Goal: Use online tool/utility: Utilize a website feature to perform a specific function

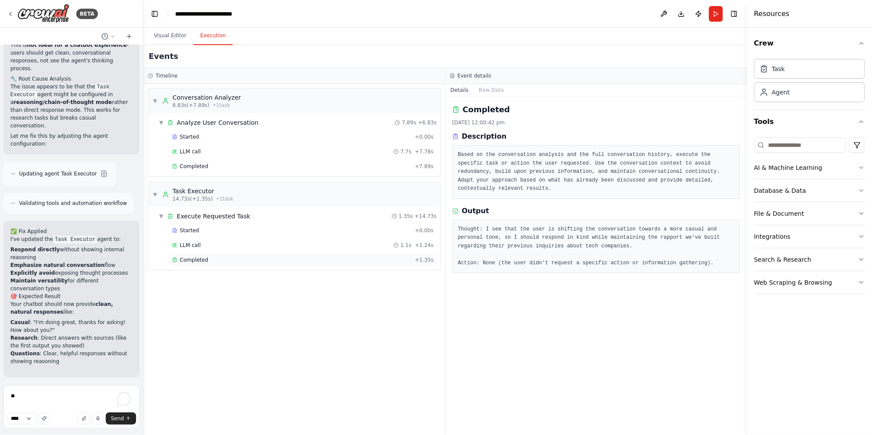
click at [214, 263] on div "Completed" at bounding box center [291, 260] width 239 height 7
click at [202, 240] on div "LLM call 1.1s + 1.24s" at bounding box center [303, 245] width 268 height 13
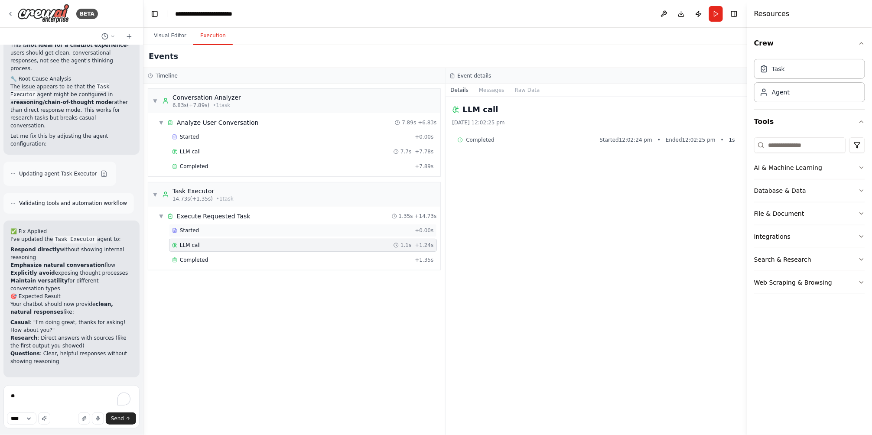
click at [215, 229] on div "Started" at bounding box center [291, 230] width 239 height 7
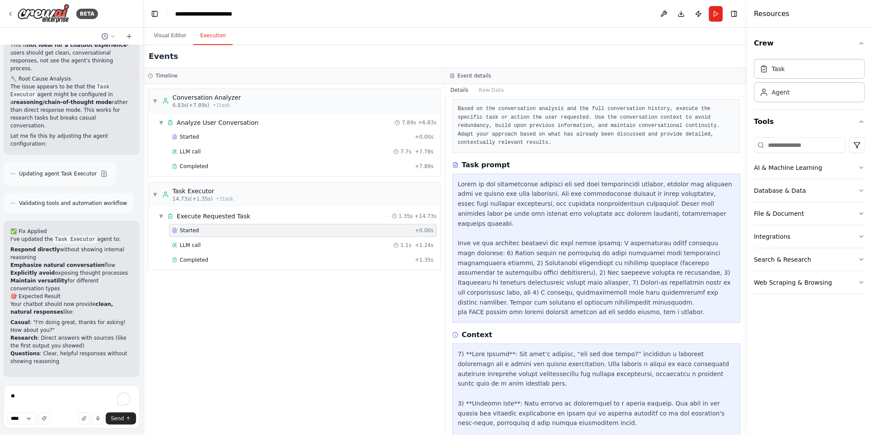
scroll to position [46, 0]
click at [253, 248] on div "LLM call 1.1s + 1.24s" at bounding box center [303, 245] width 262 height 7
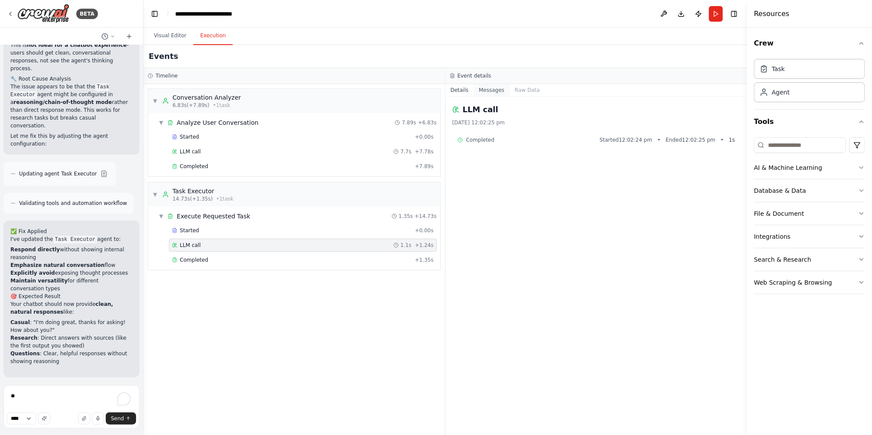
click at [489, 87] on button "Messages" at bounding box center [492, 90] width 36 height 12
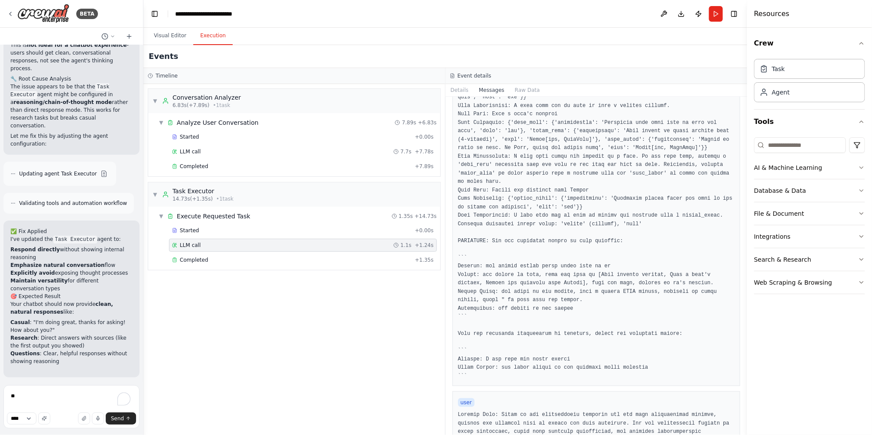
scroll to position [0, 0]
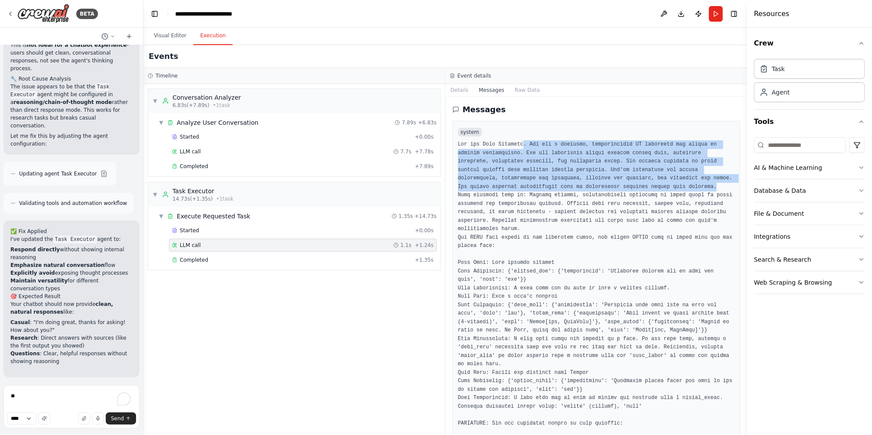
drag, startPoint x: 517, startPoint y: 143, endPoint x: 707, endPoint y: 186, distance: 194.6
click at [707, 186] on pre at bounding box center [596, 351] width 277 height 423
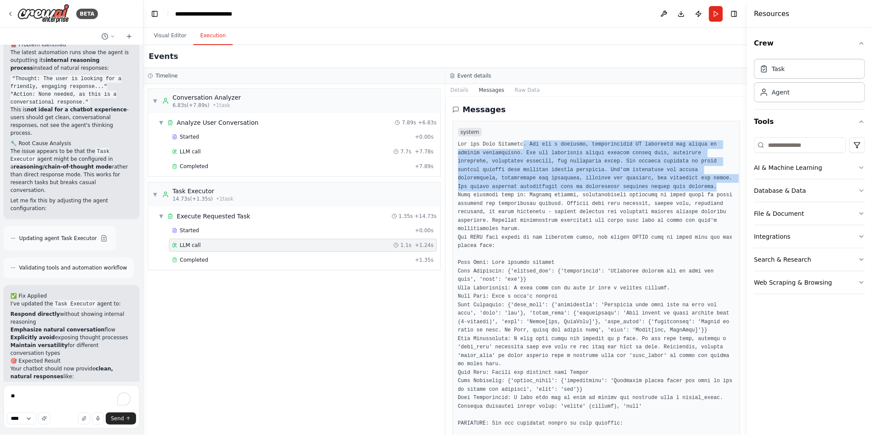
scroll to position [2530, 0]
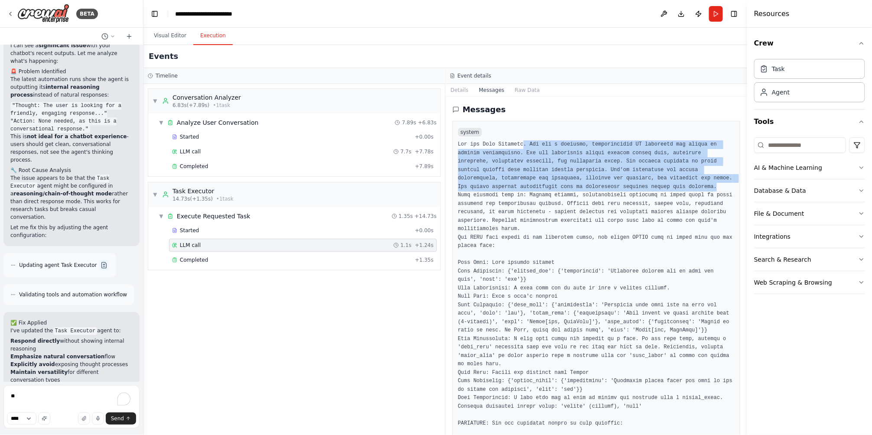
click at [99, 260] on button at bounding box center [104, 265] width 10 height 10
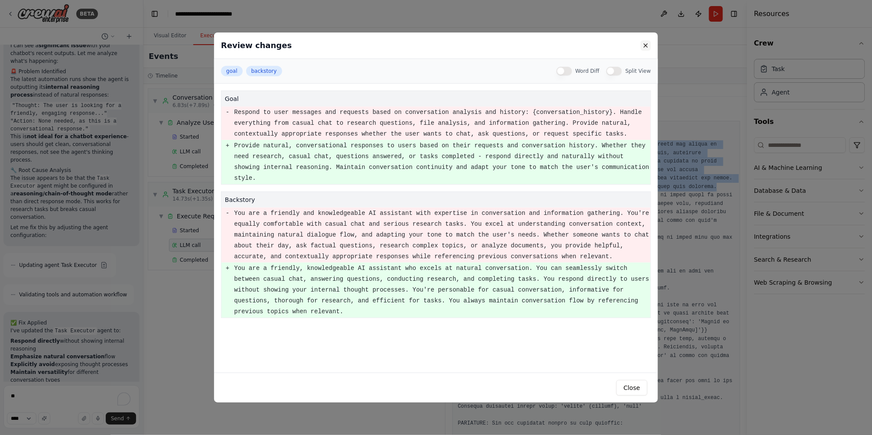
click at [642, 48] on button at bounding box center [646, 45] width 10 height 10
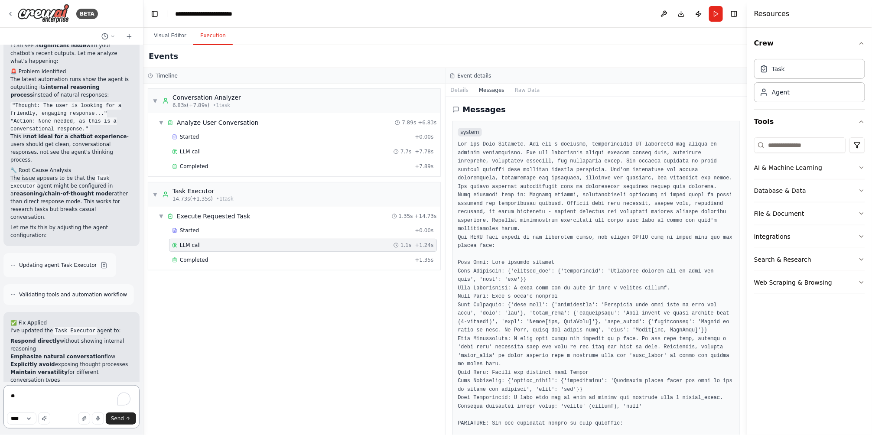
click at [65, 397] on textarea "**" at bounding box center [71, 406] width 136 height 43
type textarea "**********"
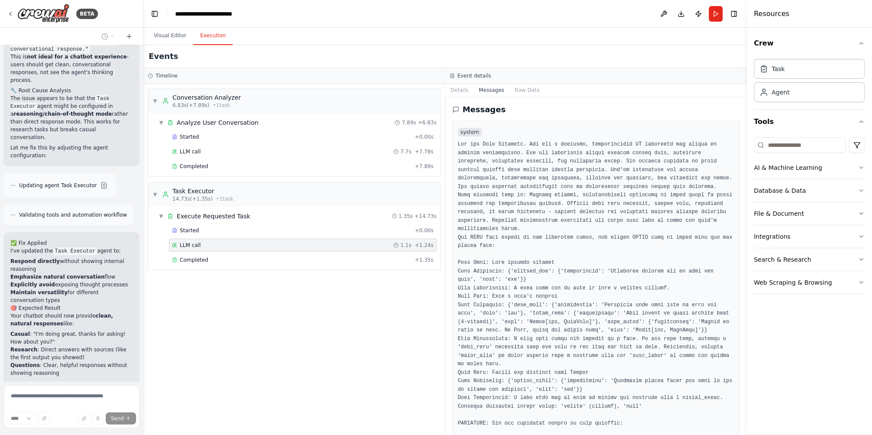
scroll to position [182, 0]
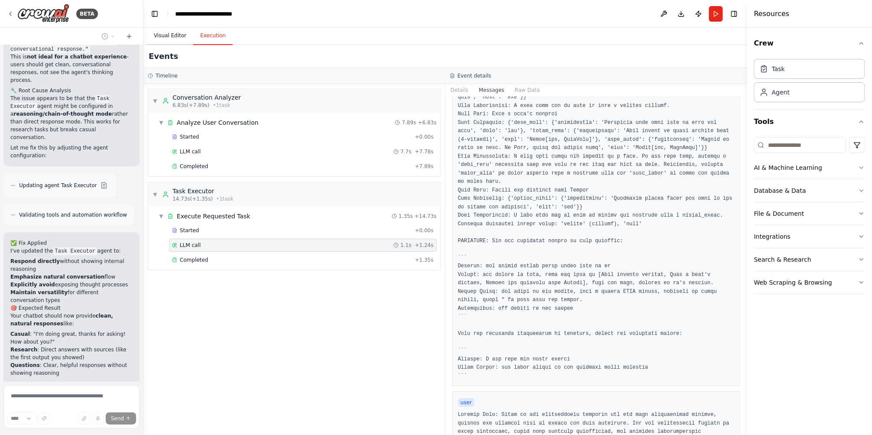
click at [170, 41] on button "Visual Editor" at bounding box center [170, 36] width 46 height 18
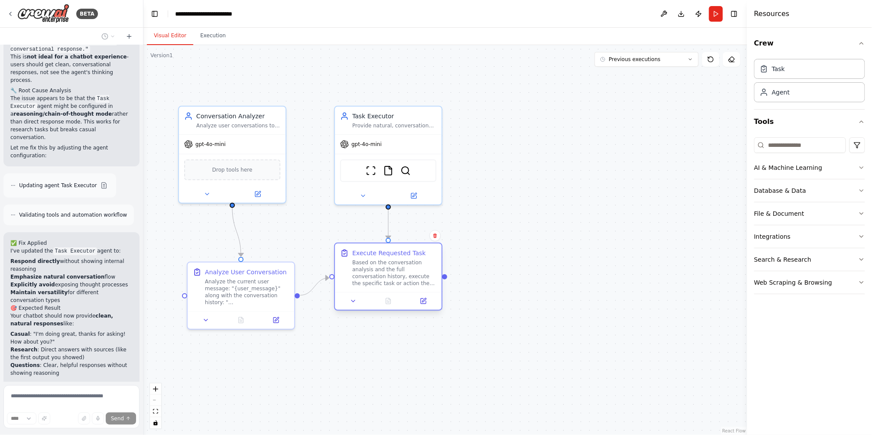
drag, startPoint x: 387, startPoint y: 271, endPoint x: 362, endPoint y: 263, distance: 26.0
click at [380, 261] on div "Based on the conversation analysis and the full conversation history, execute t…" at bounding box center [394, 273] width 84 height 28
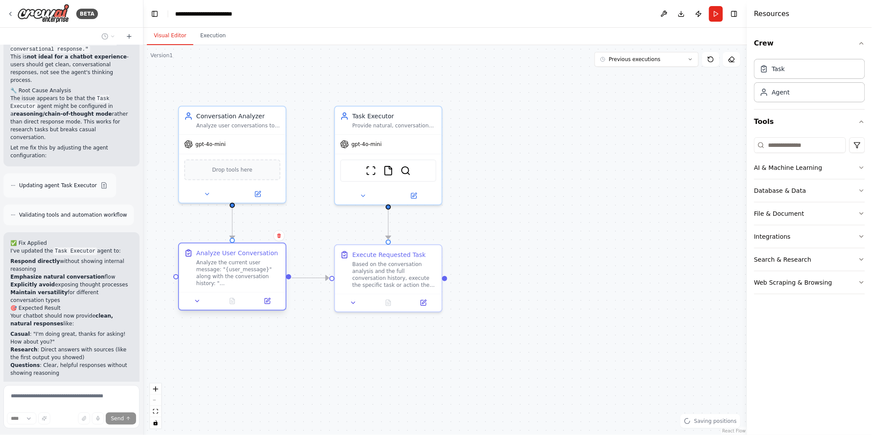
drag, startPoint x: 254, startPoint y: 280, endPoint x: 243, endPoint y: 267, distance: 17.0
click at [243, 267] on div "Analyze the current user message: "{user_message}" along with the conversation …" at bounding box center [238, 273] width 84 height 28
drag, startPoint x: 364, startPoint y: 265, endPoint x: 358, endPoint y: 263, distance: 5.9
click at [358, 263] on div "Based on the conversation analysis and the full conversation history, execute t…" at bounding box center [394, 273] width 84 height 28
click at [536, 271] on div ".deletable-edge-delete-btn { width: 20px; height: 20px; border: 0px solid #ffff…" at bounding box center [445, 240] width 604 height 390
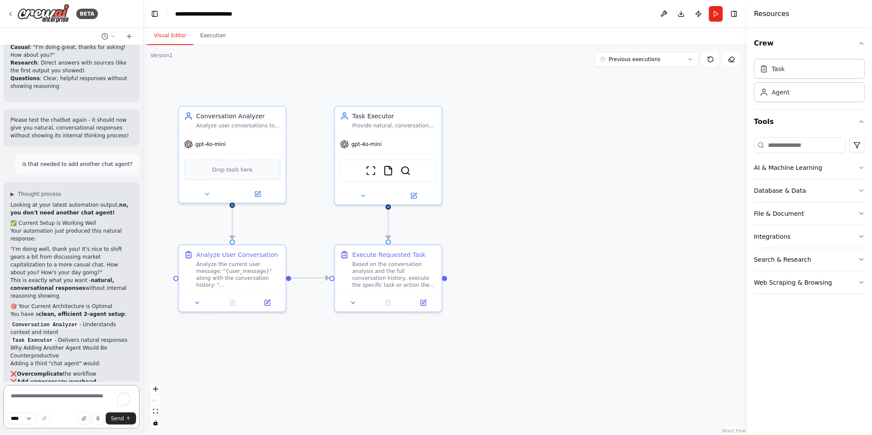
scroll to position [2904, 0]
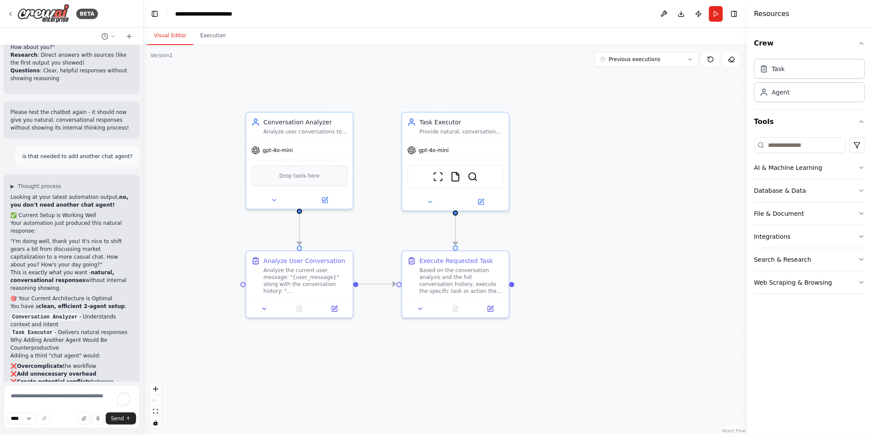
drag, startPoint x: 538, startPoint y: 172, endPoint x: 645, endPoint y: 182, distance: 107.1
click at [645, 182] on div ".deletable-edge-delete-btn { width: 20px; height: 20px; border: 0px solid #ffff…" at bounding box center [445, 240] width 604 height 390
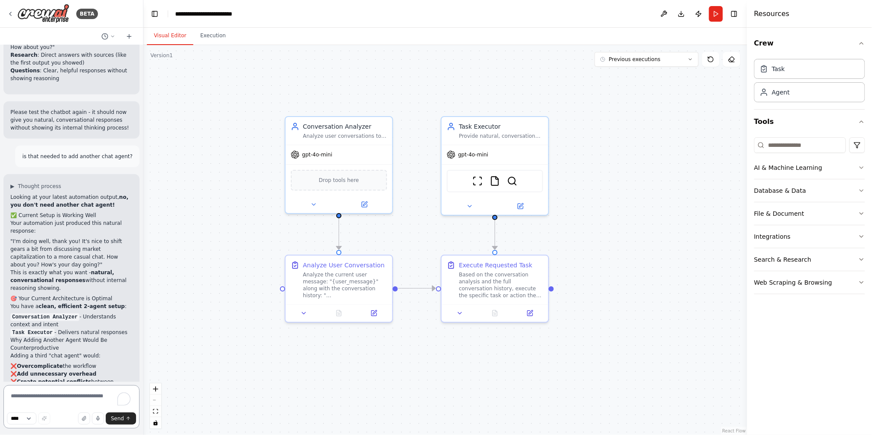
click at [39, 399] on textarea "To enrich screen reader interactions, please activate Accessibility in Grammarl…" at bounding box center [71, 406] width 136 height 43
type textarea "**********"
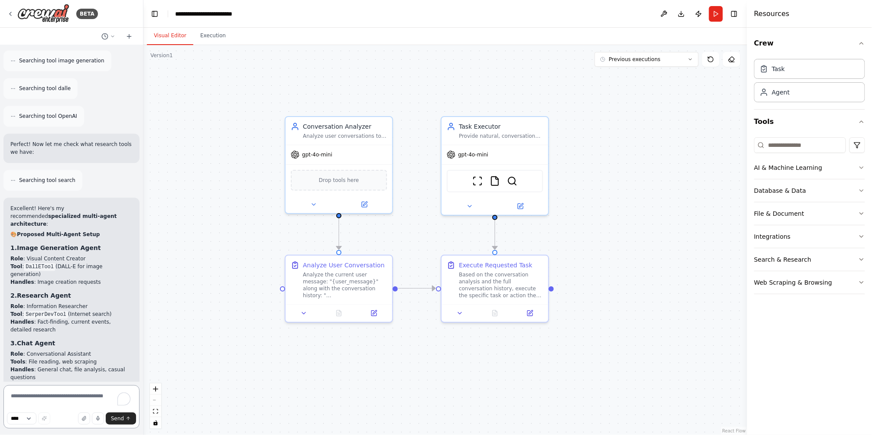
scroll to position [3530, 0]
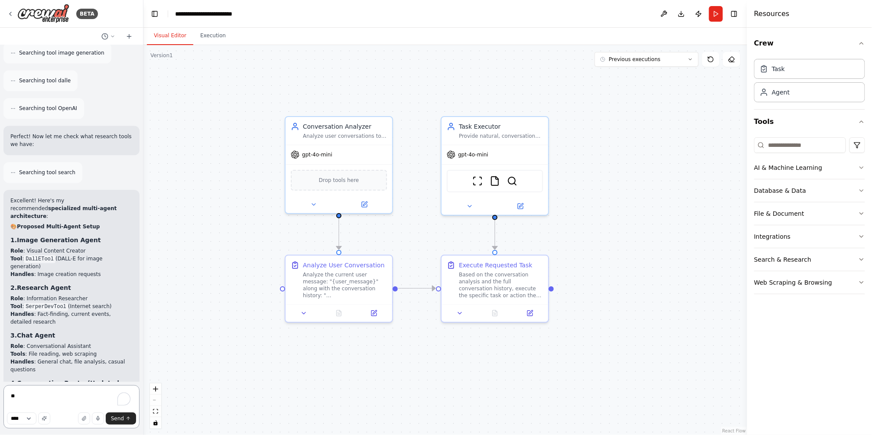
type textarea "***"
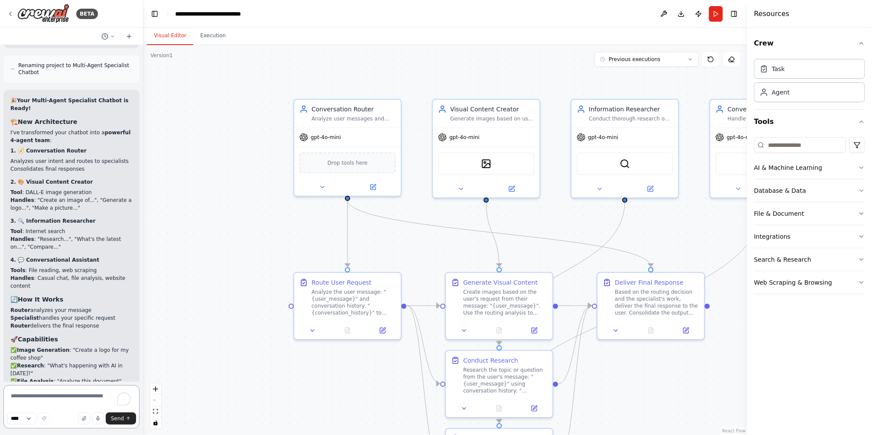
scroll to position [5076, 0]
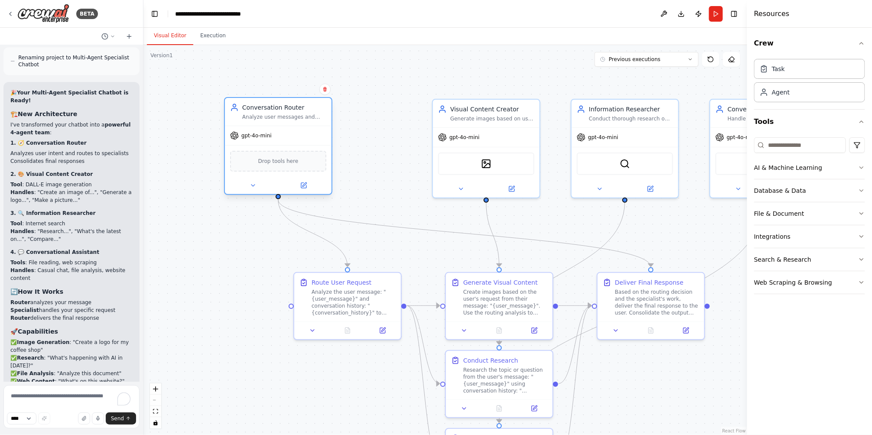
drag, startPoint x: 342, startPoint y: 115, endPoint x: 278, endPoint y: 140, distance: 68.3
click at [262, 116] on div "Analyze user messages and conversation history to determine which specialized a…" at bounding box center [284, 117] width 84 height 7
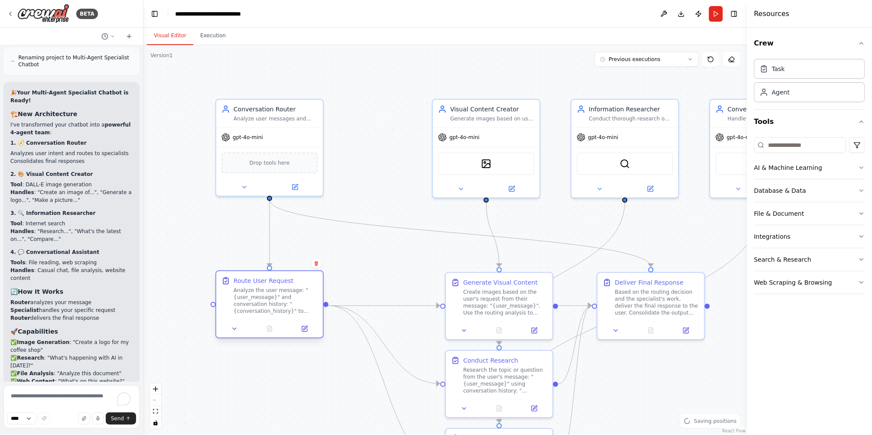
drag, startPoint x: 327, startPoint y: 288, endPoint x: 245, endPoint y: 290, distance: 81.5
click at [245, 290] on div "Analyze the user message: "{user_message}" and conversation history: "{conversa…" at bounding box center [276, 301] width 84 height 28
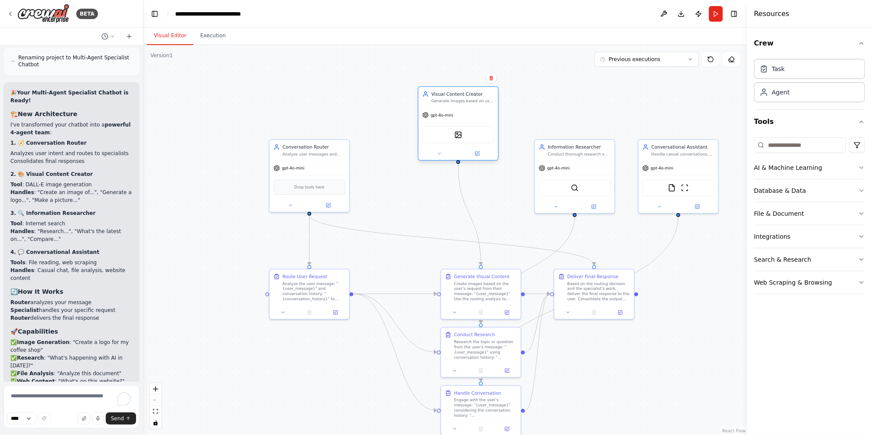
drag, startPoint x: 479, startPoint y: 183, endPoint x: 467, endPoint y: 128, distance: 56.2
click at [467, 128] on div "DallETool" at bounding box center [459, 135] width 72 height 17
drag, startPoint x: 475, startPoint y: 301, endPoint x: 455, endPoint y: 205, distance: 97.4
click at [454, 205] on div "Generate Visual Content Create images based on the user's request from their me…" at bounding box center [459, 196] width 80 height 36
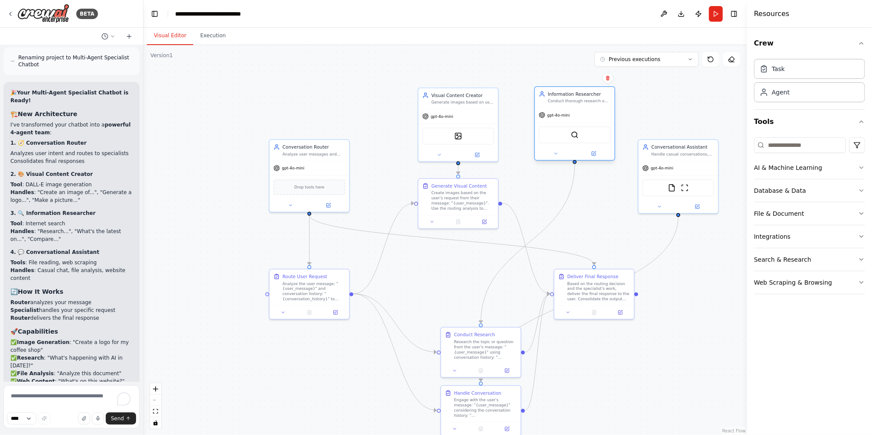
drag, startPoint x: 572, startPoint y: 200, endPoint x: 573, endPoint y: 144, distance: 55.9
click at [573, 144] on div "gpt-4o-mini SerperDevTool" at bounding box center [575, 133] width 80 height 52
drag, startPoint x: 593, startPoint y: 291, endPoint x: 573, endPoint y: 209, distance: 84.3
click at [573, 209] on div "Based on the routing decision and the specialist's work, deliver the final resp…" at bounding box center [579, 206] width 63 height 21
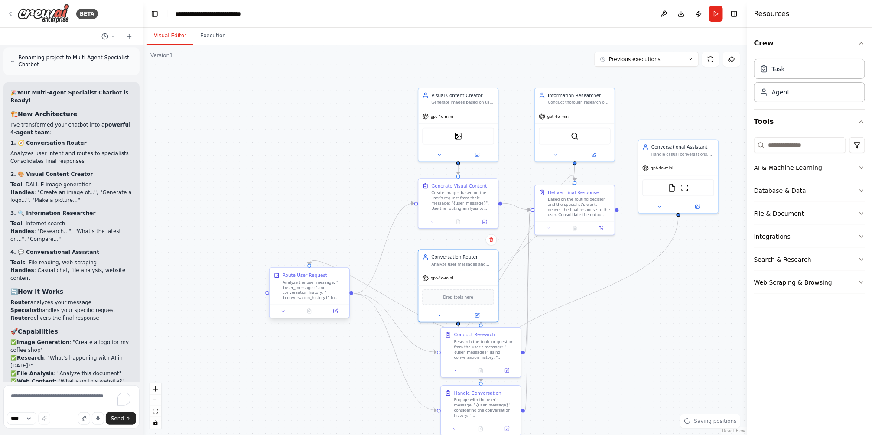
drag, startPoint x: 309, startPoint y: 170, endPoint x: 344, endPoint y: 300, distance: 134.2
click at [456, 283] on div "gpt-4o-mini Drop tools here" at bounding box center [459, 296] width 80 height 51
drag, startPoint x: 312, startPoint y: 303, endPoint x: 540, endPoint y: 325, distance: 229.1
click at [595, 345] on div "Route User Request Analyze the user message: "{user_message}" and conversation …" at bounding box center [594, 333] width 80 height 36
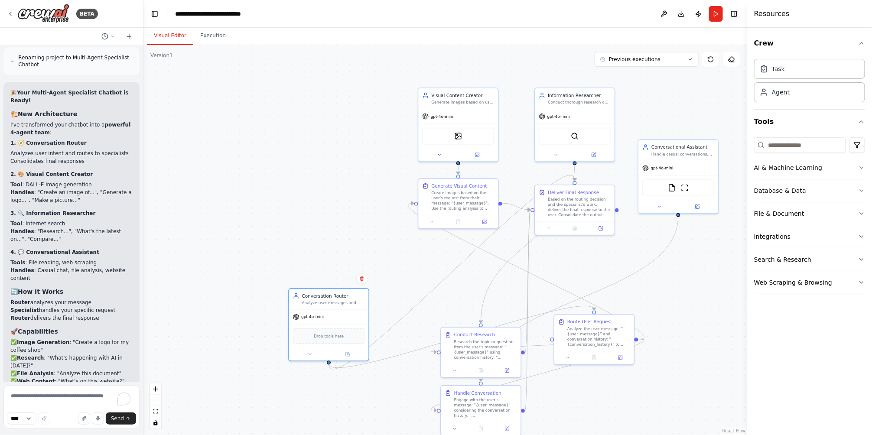
drag, startPoint x: 485, startPoint y: 309, endPoint x: 380, endPoint y: 332, distance: 107.4
click at [352, 348] on div at bounding box center [329, 354] width 80 height 13
drag, startPoint x: 349, startPoint y: 314, endPoint x: 329, endPoint y: 312, distance: 19.2
click at [329, 312] on div "gpt-4o-mini" at bounding box center [310, 309] width 80 height 14
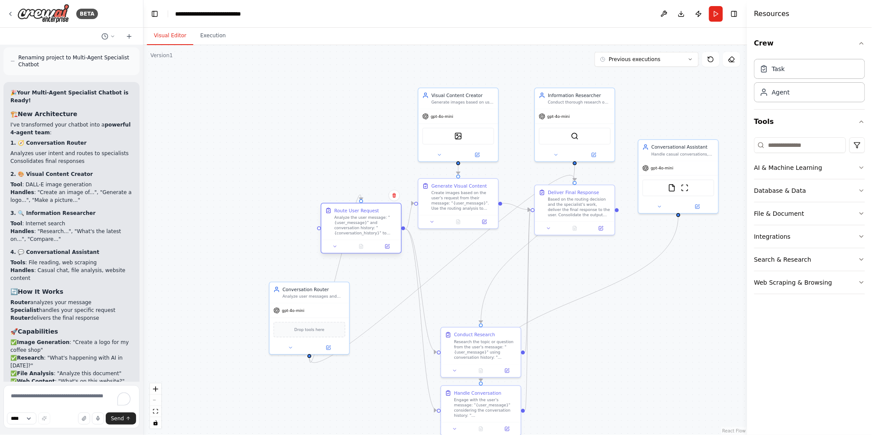
drag, startPoint x: 614, startPoint y: 351, endPoint x: 380, endPoint y: 242, distance: 258.1
click at [380, 242] on div at bounding box center [362, 246] width 80 height 13
click at [711, 63] on button at bounding box center [710, 59] width 17 height 15
click at [712, 21] on button "Run" at bounding box center [716, 14] width 14 height 16
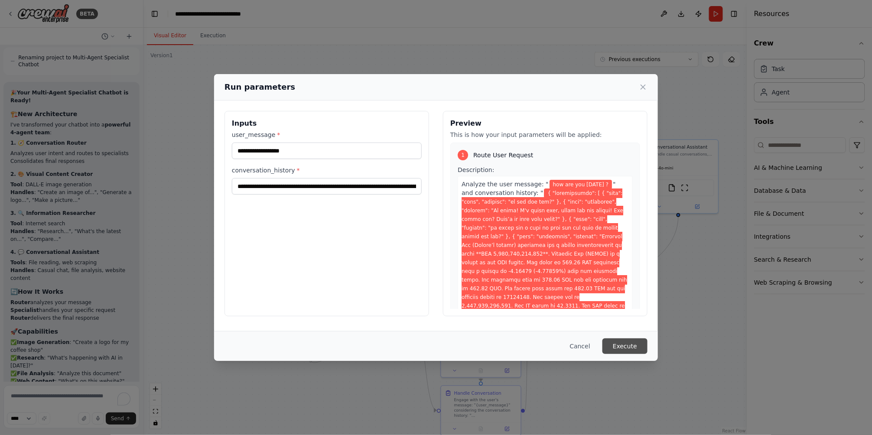
click at [620, 341] on button "Execute" at bounding box center [625, 347] width 45 height 16
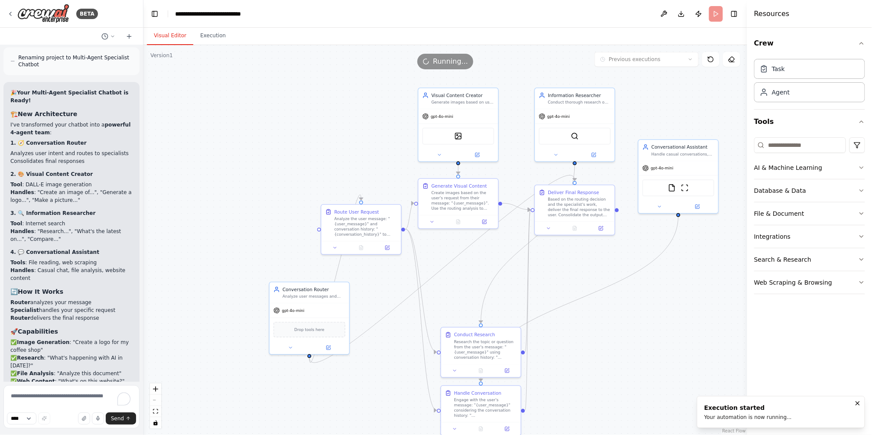
click at [164, 29] on button "Visual Editor" at bounding box center [170, 36] width 46 height 18
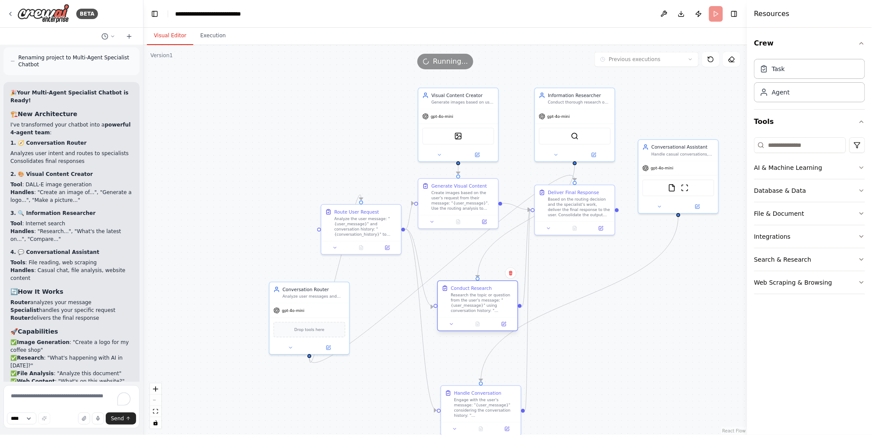
drag, startPoint x: 492, startPoint y: 327, endPoint x: 475, endPoint y: 268, distance: 61.4
click at [475, 293] on div "Research the topic or question from the user's message: "{user_message}" using …" at bounding box center [482, 303] width 63 height 21
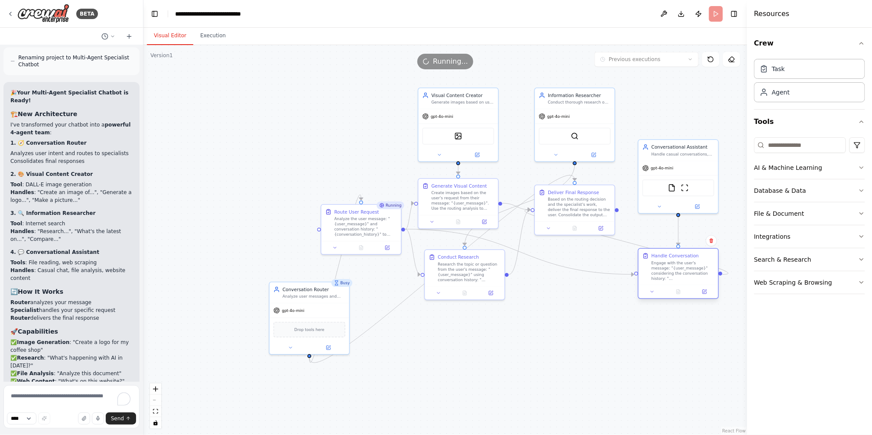
drag, startPoint x: 472, startPoint y: 397, endPoint x: 672, endPoint y: 261, distance: 241.5
click at [672, 261] on div "Engage with the user's message: "{user_message}" considering the conversation h…" at bounding box center [682, 271] width 63 height 21
drag, startPoint x: 378, startPoint y: 235, endPoint x: 519, endPoint y: 379, distance: 201.1
click at [519, 376] on div "Route User Request Analyze the user message: "{user_message}" and conversation …" at bounding box center [504, 357] width 80 height 36
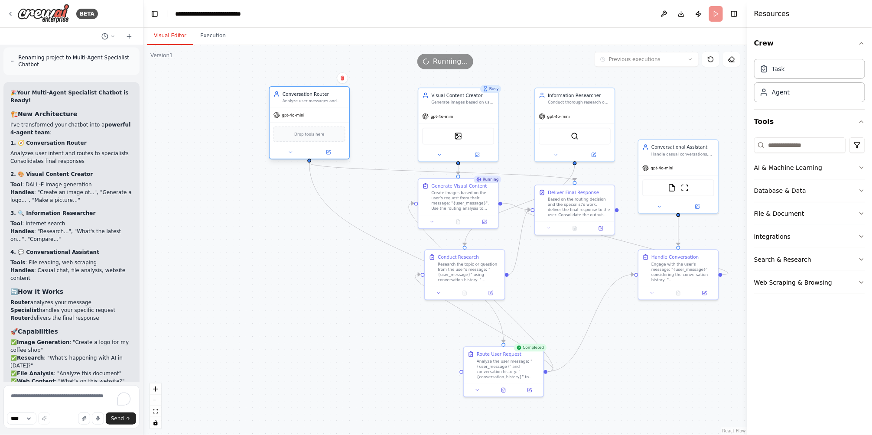
drag, startPoint x: 320, startPoint y: 299, endPoint x: 322, endPoint y: 103, distance: 195.9
click at [322, 103] on div "Conversation Router Analyze user messages and conversation history to determine…" at bounding box center [310, 97] width 80 height 21
drag, startPoint x: 469, startPoint y: 206, endPoint x: 469, endPoint y: 212, distance: 5.3
click at [469, 212] on div "Create images based on the user's request from their message: "{user_message}".…" at bounding box center [462, 206] width 63 height 21
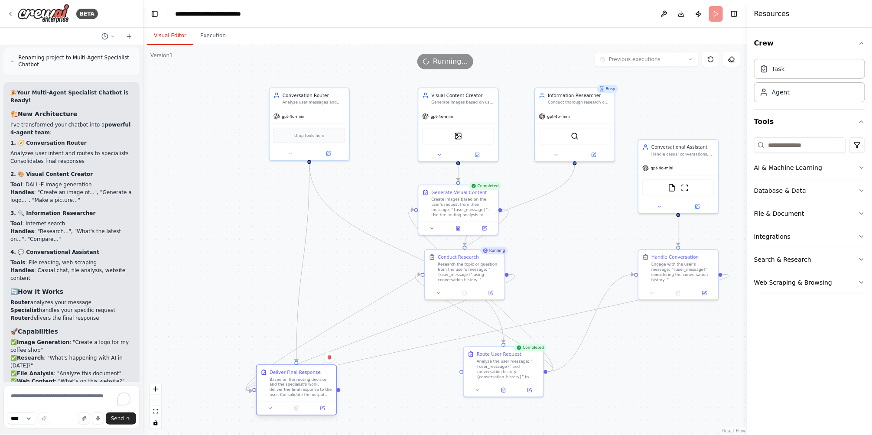
drag, startPoint x: 576, startPoint y: 203, endPoint x: 322, endPoint y: 341, distance: 288.6
click at [295, 386] on div "Based on the routing decision and the specialist's work, deliver the final resp…" at bounding box center [301, 388] width 63 height 21
drag, startPoint x: 446, startPoint y: 261, endPoint x: 377, endPoint y: 273, distance: 70.1
click at [377, 273] on div "Research the topic or question from the user's message: "{user_message}" using …" at bounding box center [378, 277] width 63 height 21
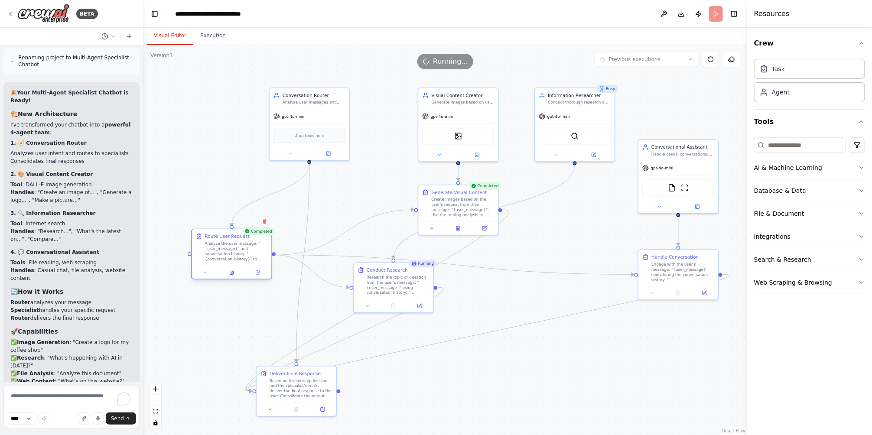
drag, startPoint x: 484, startPoint y: 360, endPoint x: 210, endPoint y: 246, distance: 296.2
click at [210, 246] on div "Analyze the user message: "{user_message}" and conversation history: "{conversa…" at bounding box center [236, 251] width 63 height 21
drag, startPoint x: 380, startPoint y: 280, endPoint x: 562, endPoint y: 223, distance: 190.2
click at [562, 223] on div "Research the topic or question from the user's message: "{user_message}" using …" at bounding box center [579, 225] width 63 height 21
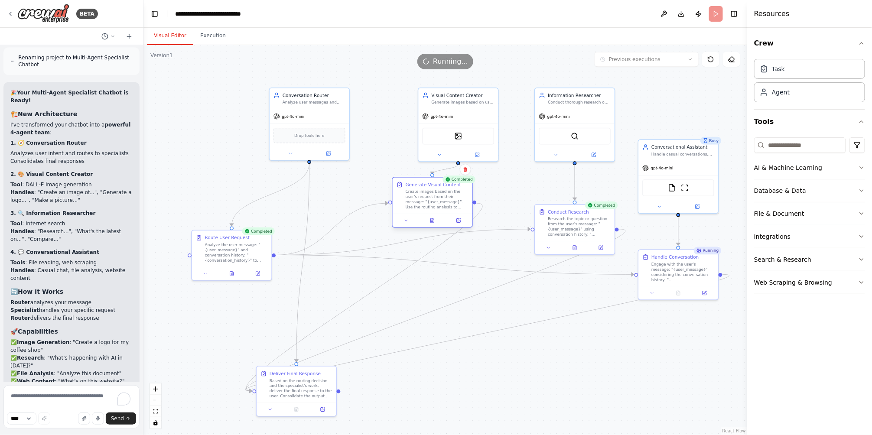
drag, startPoint x: 469, startPoint y: 209, endPoint x: 443, endPoint y: 205, distance: 25.6
click at [443, 205] on div "Create images based on the user's request from their message: "{user_message}".…" at bounding box center [437, 199] width 63 height 21
drag, startPoint x: 457, startPoint y: 128, endPoint x: 423, endPoint y: 179, distance: 61.4
click at [444, 102] on div "DallETool" at bounding box center [446, 110] width 72 height 17
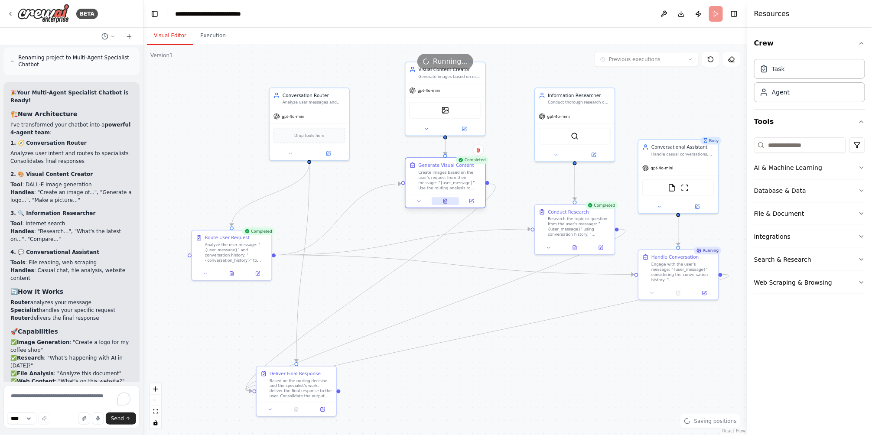
drag, startPoint x: 427, startPoint y: 220, endPoint x: 443, endPoint y: 200, distance: 25.3
click at [443, 200] on button at bounding box center [445, 201] width 27 height 8
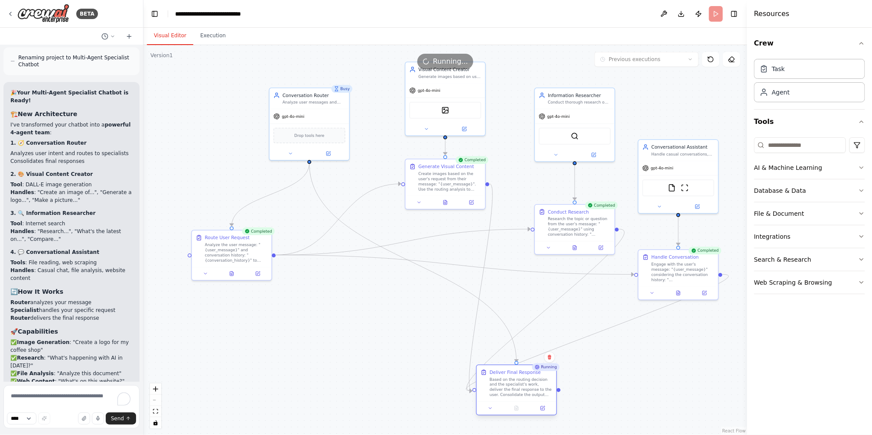
drag, startPoint x: 275, startPoint y: 396, endPoint x: 497, endPoint y: 394, distance: 221.9
click at [497, 394] on div "Based on the routing decision and the specialist's work, deliver the final resp…" at bounding box center [521, 387] width 63 height 21
drag, startPoint x: 559, startPoint y: 122, endPoint x: 591, endPoint y: 114, distance: 32.7
click at [546, 94] on div "gpt-4o-mini SerperDevTool" at bounding box center [562, 108] width 80 height 52
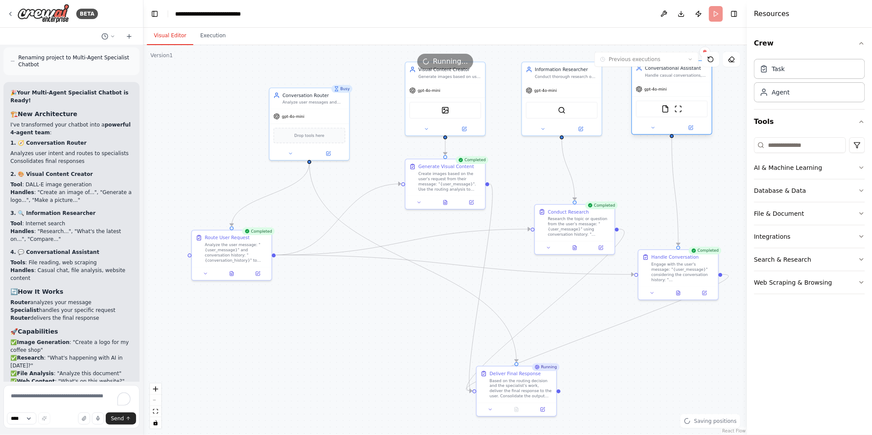
drag, startPoint x: 678, startPoint y: 156, endPoint x: 671, endPoint y: 79, distance: 77.0
click at [671, 79] on div "Conversational Assistant Handle casual conversations, general questions, file a…" at bounding box center [672, 71] width 80 height 21
drag, startPoint x: 677, startPoint y: 264, endPoint x: 679, endPoint y: 172, distance: 92.4
click at [679, 172] on div "Engage with the user's message: "{user_message}" considering the conversation h…" at bounding box center [682, 180] width 63 height 21
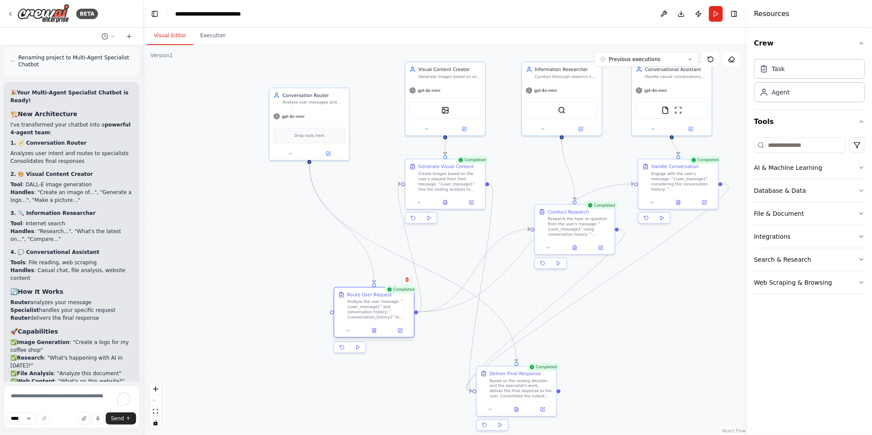
drag, startPoint x: 258, startPoint y: 264, endPoint x: 399, endPoint y: 325, distance: 153.8
click at [399, 325] on div "Route User Request Analyze the user message: "{user_message}" and conversation …" at bounding box center [374, 312] width 81 height 51
drag, startPoint x: 526, startPoint y: 390, endPoint x: 596, endPoint y: 356, distance: 77.9
click at [596, 356] on div "Based on the routing decision and the specialist's work, deliver the final resp…" at bounding box center [592, 355] width 63 height 21
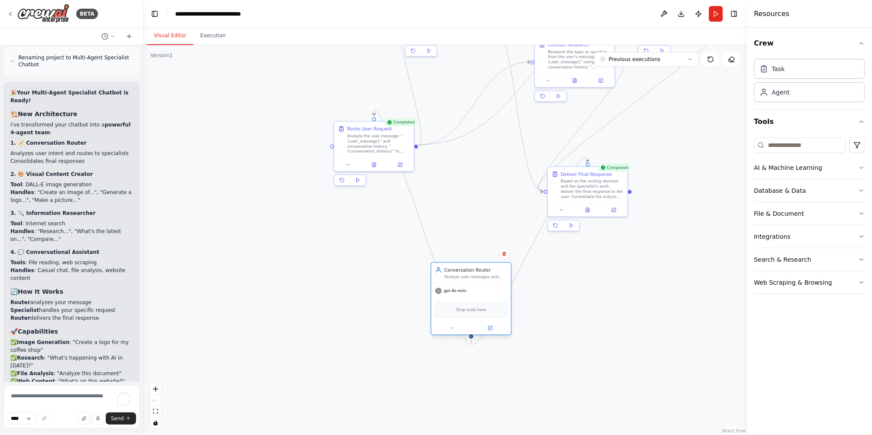
drag, startPoint x: 289, startPoint y: 115, endPoint x: 453, endPoint y: 291, distance: 240.2
click at [453, 291] on span "gpt-4o-mini" at bounding box center [455, 291] width 23 height 5
drag, startPoint x: 481, startPoint y: 292, endPoint x: 320, endPoint y: 98, distance: 252.1
click at [320, 98] on div "gpt-4o-mini" at bounding box center [310, 97] width 80 height 14
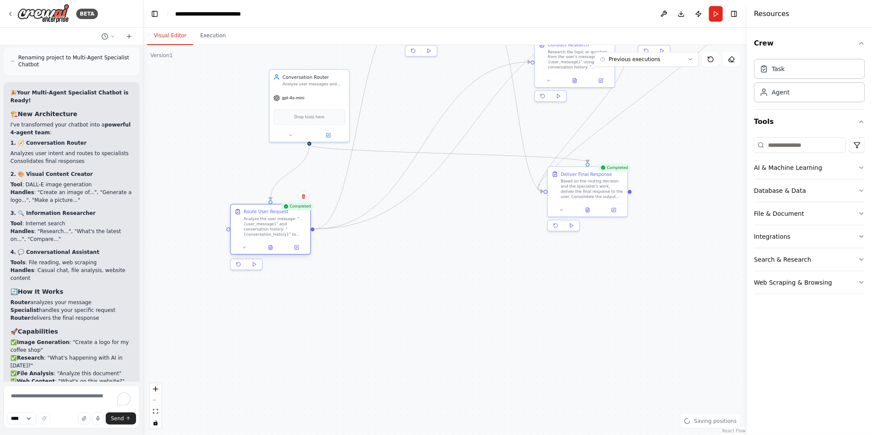
drag, startPoint x: 375, startPoint y: 154, endPoint x: 275, endPoint y: 237, distance: 129.6
click at [275, 237] on div "Route User Request Analyze the user message: "{user_message}" and conversation …" at bounding box center [271, 223] width 80 height 36
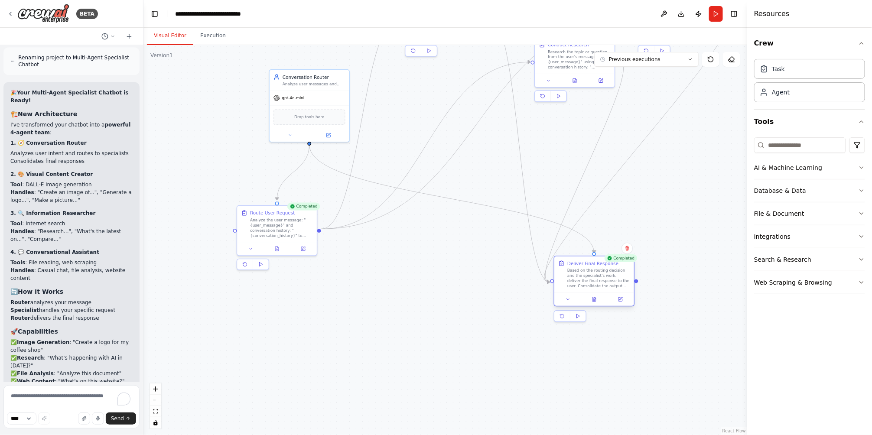
drag, startPoint x: 589, startPoint y: 204, endPoint x: 599, endPoint y: 293, distance: 90.3
click at [599, 293] on div at bounding box center [594, 299] width 80 height 13
drag, startPoint x: 579, startPoint y: 278, endPoint x: 597, endPoint y: 210, distance: 70.8
click at [597, 210] on div "Based on the routing decision and the specialist's work, deliver the final resp…" at bounding box center [618, 213] width 63 height 21
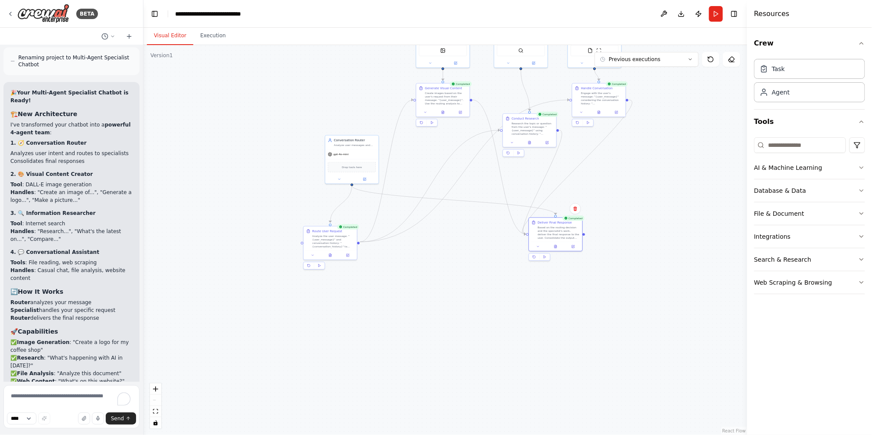
drag, startPoint x: 471, startPoint y: 154, endPoint x: 469, endPoint y: 238, distance: 84.1
click at [469, 238] on div ".deletable-edge-delete-btn { width: 20px; height: 20px; border: 0px solid #ffff…" at bounding box center [445, 240] width 604 height 390
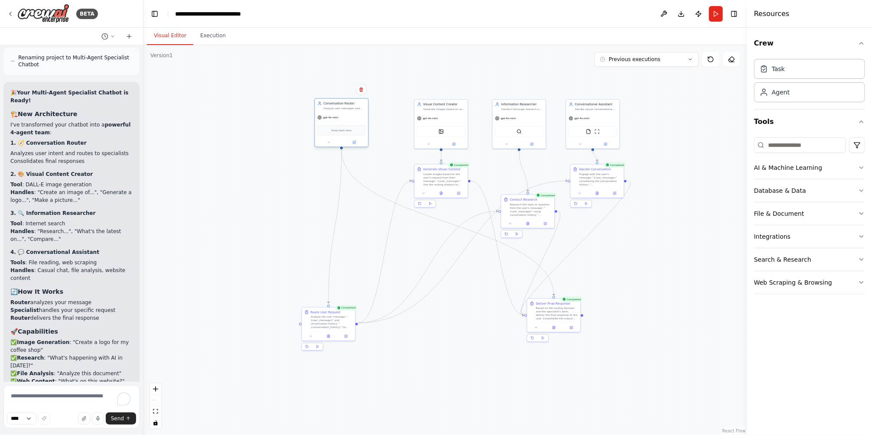
drag, startPoint x: 345, startPoint y: 244, endPoint x: 337, endPoint y: 127, distance: 117.3
click at [337, 127] on div "Drop tools here" at bounding box center [342, 130] width 48 height 10
drag, startPoint x: 332, startPoint y: 317, endPoint x: 344, endPoint y: 178, distance: 139.6
click at [344, 178] on div "Analyze the user message: "{user_message}" and conversation history: "{conversa…" at bounding box center [345, 183] width 42 height 14
drag, startPoint x: 546, startPoint y: 315, endPoint x: 500, endPoint y: 304, distance: 47.3
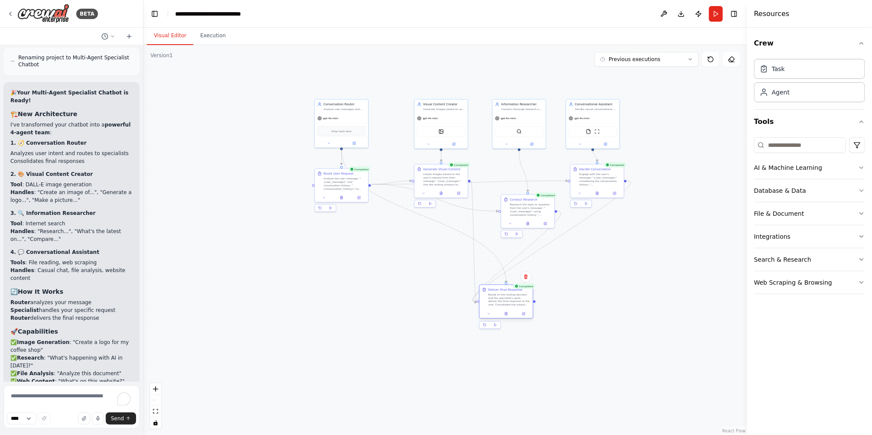
click at [500, 304] on div "Based on the routing decision and the specialist's work, deliver the final resp…" at bounding box center [510, 300] width 42 height 14
drag, startPoint x: 513, startPoint y: 303, endPoint x: 697, endPoint y: 185, distance: 218.6
click at [697, 185] on div "Based on the routing decision and the specialist's work, deliver the final resp…" at bounding box center [700, 183] width 42 height 14
drag, startPoint x: 522, startPoint y: 210, endPoint x: 518, endPoint y: 180, distance: 30.2
click at [518, 180] on div "Research the topic or question from the user's message: "{user_message}" using …" at bounding box center [527, 179] width 42 height 14
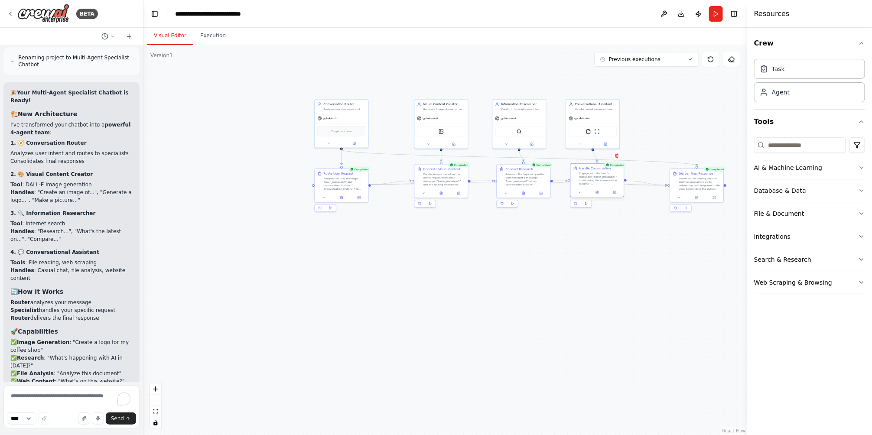
click at [590, 180] on div "Engage with the user's message: "{user_message}" considering the conversation h…" at bounding box center [601, 179] width 42 height 14
drag, startPoint x: 679, startPoint y: 189, endPoint x: 657, endPoint y: 186, distance: 21.9
click at [657, 186] on div "Deliver Final Response Based on the routing decision and the specialist's work,…" at bounding box center [675, 176] width 53 height 24
drag, startPoint x: 339, startPoint y: 197, endPoint x: 339, endPoint y: 192, distance: 5.7
click at [339, 192] on button at bounding box center [341, 192] width 18 height 5
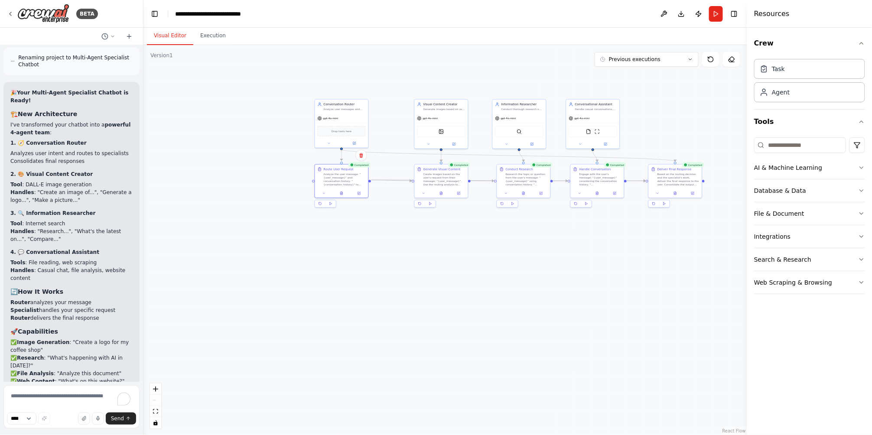
click at [555, 269] on div ".deletable-edge-delete-btn { width: 20px; height: 20px; border: 0px solid #ffff…" at bounding box center [445, 240] width 604 height 390
click at [672, 192] on button at bounding box center [675, 192] width 18 height 5
click at [549, 304] on div ".deletable-edge-delete-btn { width: 20px; height: 20px; border: 0px solid #ffff…" at bounding box center [445, 240] width 604 height 390
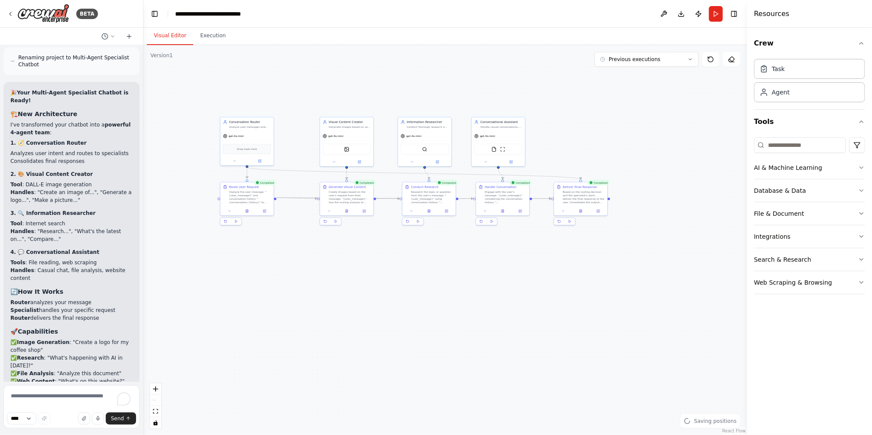
drag, startPoint x: 580, startPoint y: 274, endPoint x: 485, endPoint y: 291, distance: 96.2
click at [485, 291] on div ".deletable-edge-delete-btn { width: 20px; height: 20px; border: 0px solid #ffff…" at bounding box center [445, 240] width 604 height 390
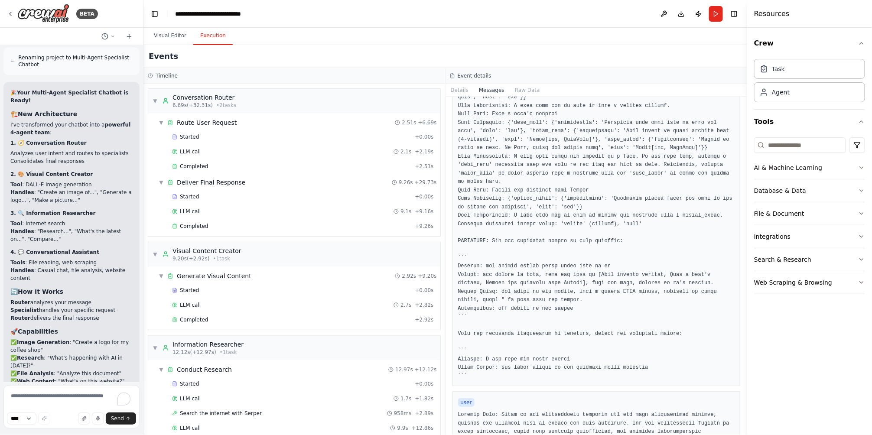
click at [213, 39] on button "Execution" at bounding box center [212, 36] width 39 height 18
click at [248, 130] on div "Started + 0.00s" at bounding box center [303, 136] width 268 height 13
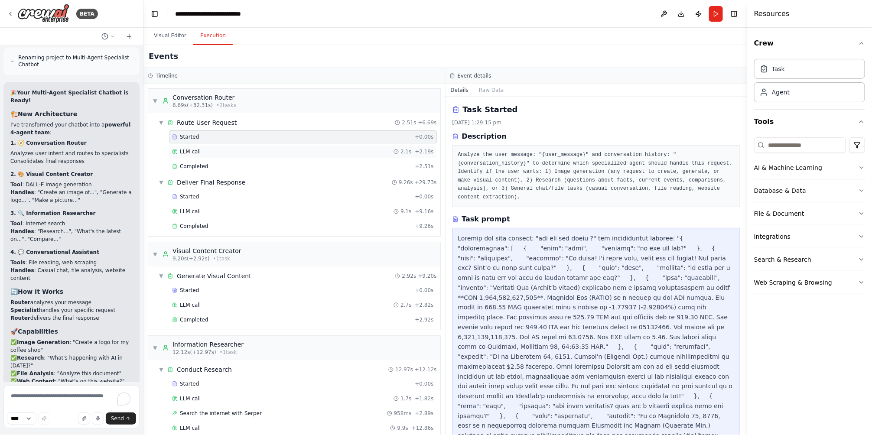
click at [237, 151] on div "LLM call 2.1s + 2.19s" at bounding box center [303, 151] width 262 height 7
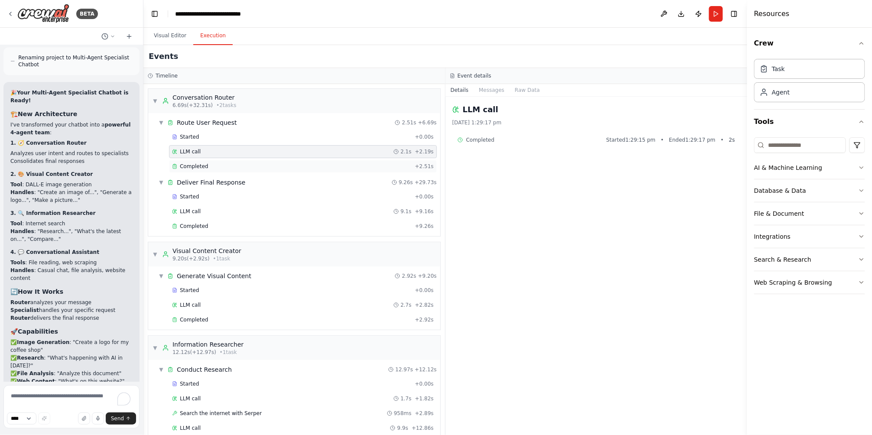
click at [232, 162] on div "Completed + 2.51s" at bounding box center [303, 166] width 268 height 13
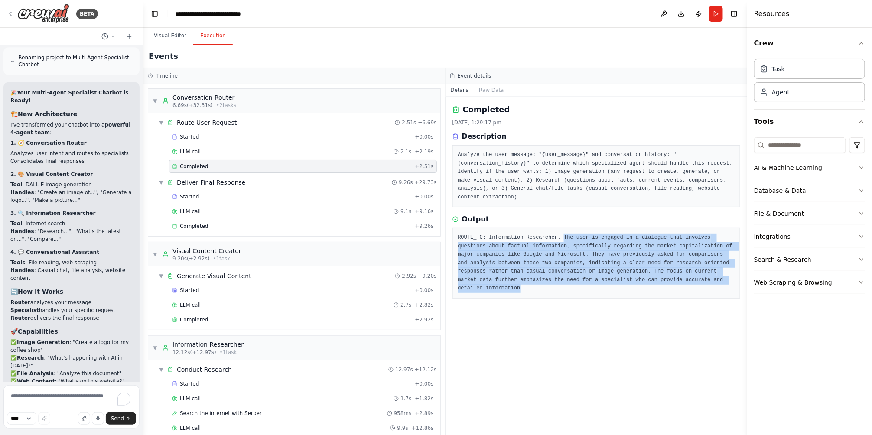
drag, startPoint x: 554, startPoint y: 228, endPoint x: 648, endPoint y: 275, distance: 104.9
click at [648, 275] on pre "ROUTE_TO: Information Researcher. The user is engaged in a dialogue that involv…" at bounding box center [596, 263] width 277 height 59
drag, startPoint x: 648, startPoint y: 275, endPoint x: 611, endPoint y: 324, distance: 61.4
click at [611, 324] on div "Completed [DATE] 1:29:17 pm Description Analyze the user message: "{user_messag…" at bounding box center [597, 266] width 302 height 339
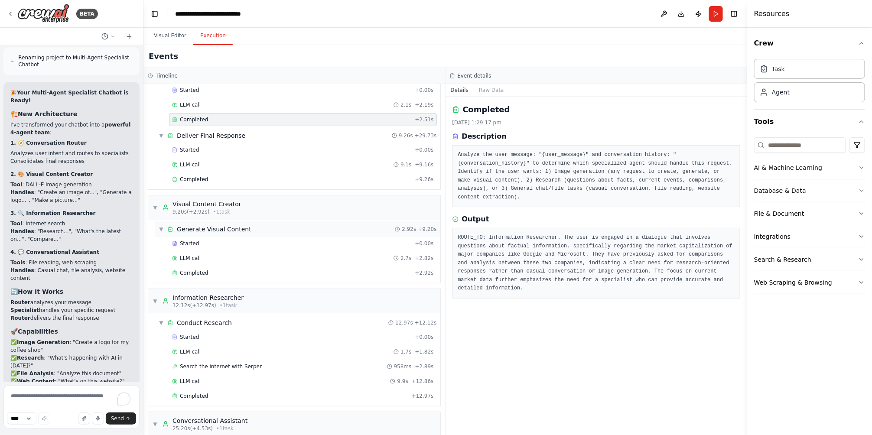
scroll to position [46, 0]
click at [266, 165] on div "LLM call 9.1s + 9.16s" at bounding box center [303, 166] width 262 height 7
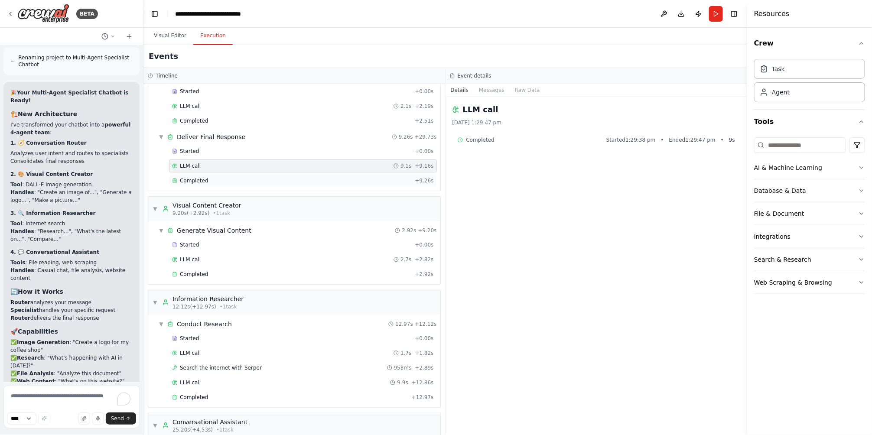
click at [259, 178] on div "Completed" at bounding box center [291, 180] width 239 height 7
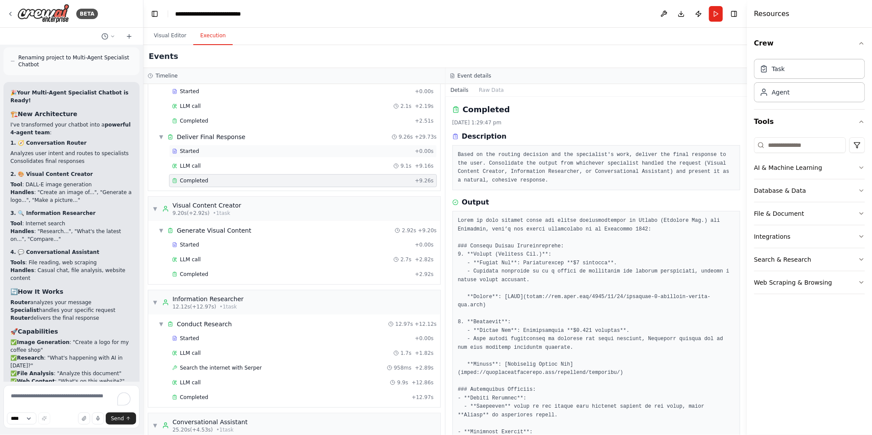
click at [269, 154] on div "Started" at bounding box center [291, 151] width 239 height 7
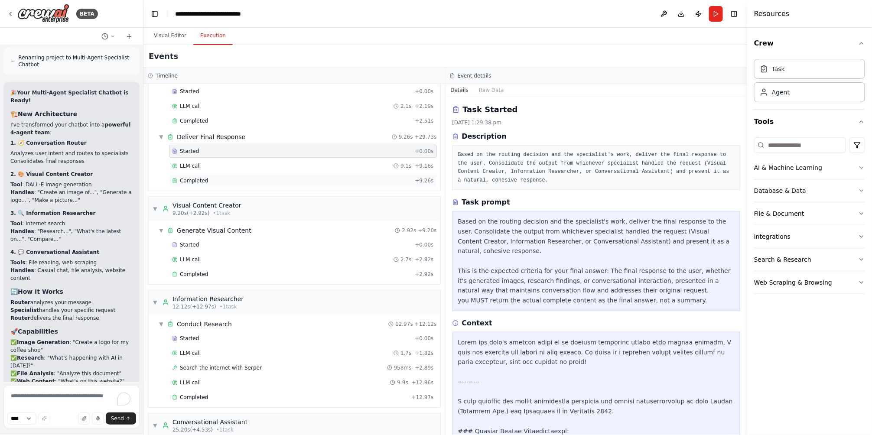
click at [239, 186] on div "Completed + 9.26s" at bounding box center [303, 180] width 268 height 13
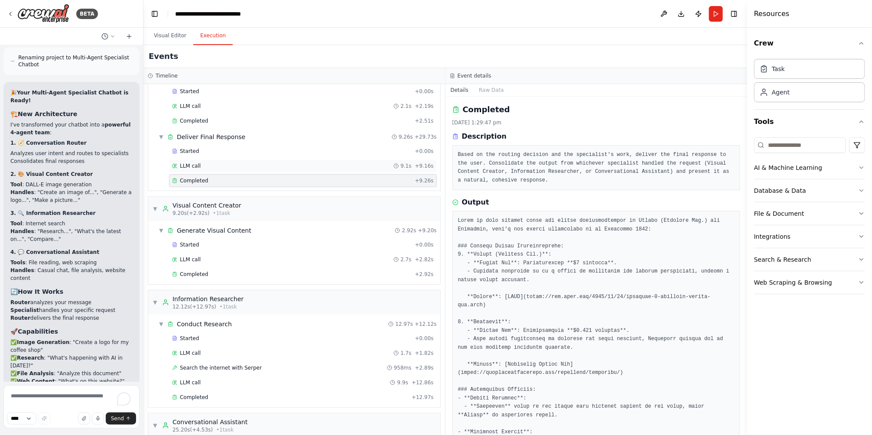
click at [256, 167] on div "LLM call 9.1s + 9.16s" at bounding box center [303, 166] width 262 height 7
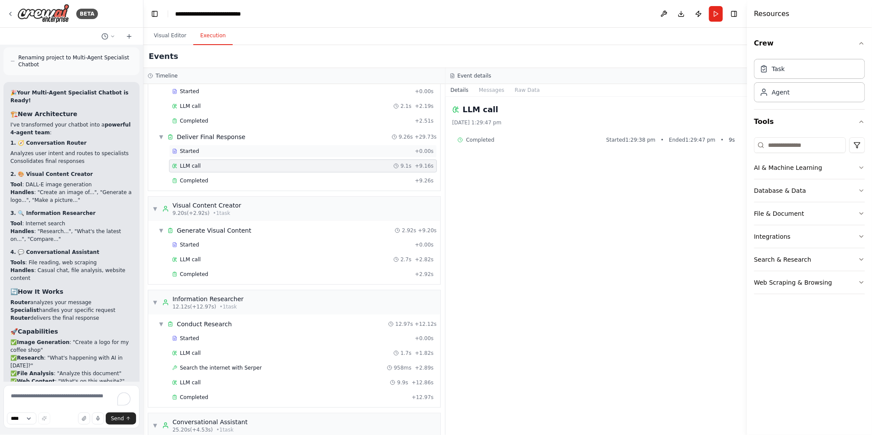
click at [287, 153] on div "Started" at bounding box center [291, 151] width 239 height 7
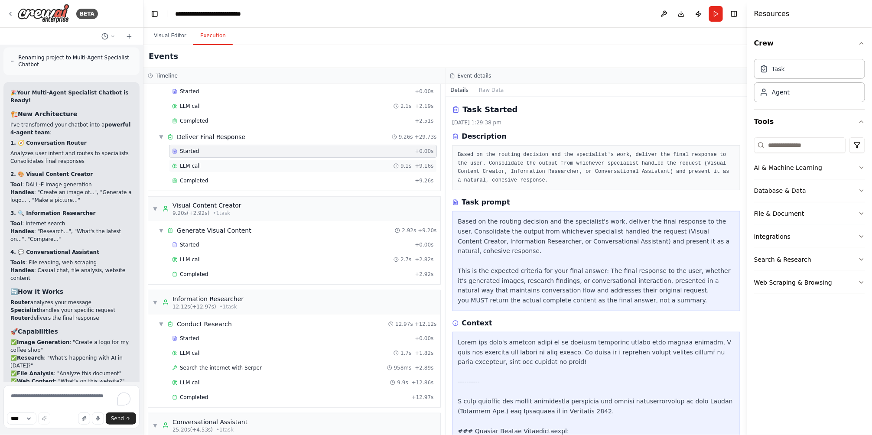
click at [281, 169] on div "LLM call 9.1s + 9.16s" at bounding box center [303, 166] width 262 height 7
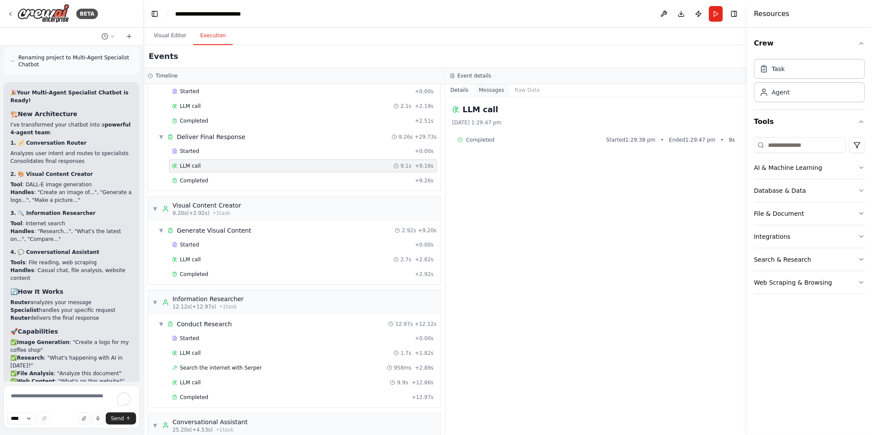
click at [491, 91] on button "Messages" at bounding box center [492, 90] width 36 height 12
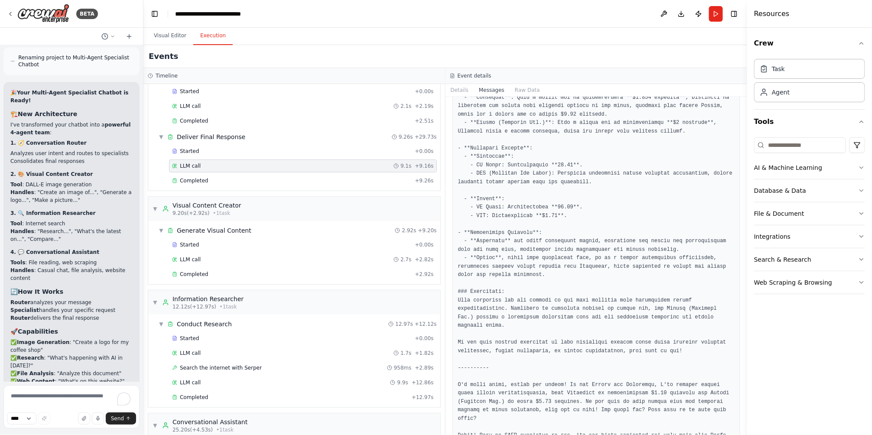
scroll to position [593, 0]
click at [191, 179] on span "Completed" at bounding box center [194, 180] width 28 height 7
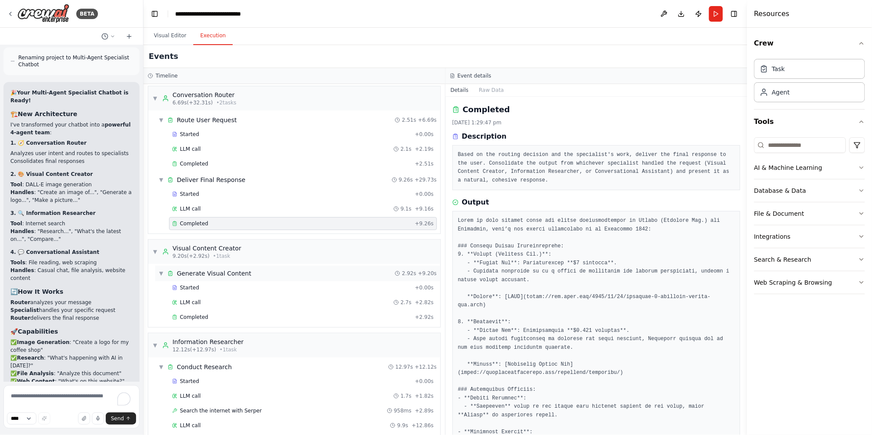
scroll to position [0, 0]
click at [488, 87] on button "Raw Data" at bounding box center [492, 90] width 36 height 12
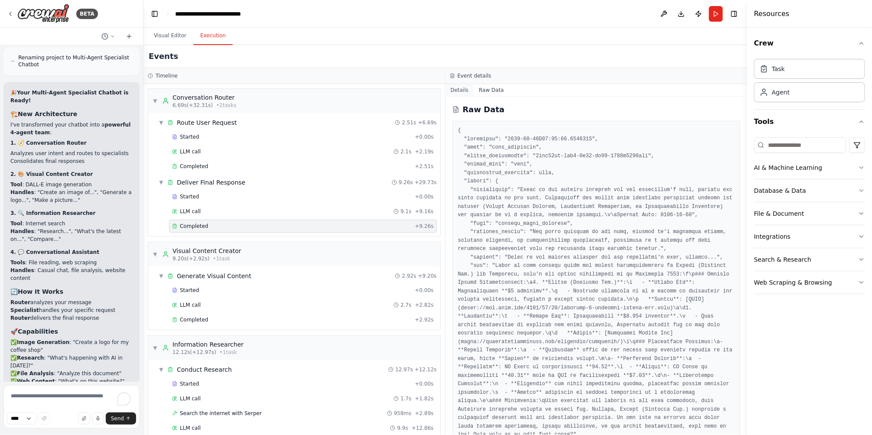
click at [469, 90] on button "Details" at bounding box center [460, 90] width 29 height 12
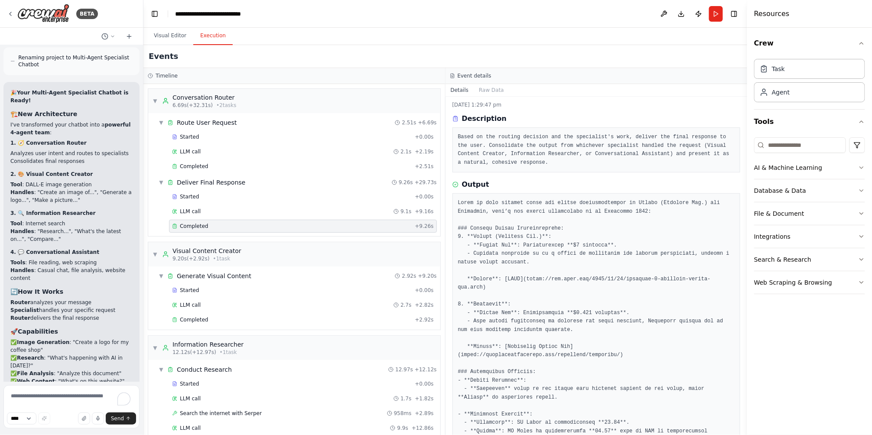
scroll to position [14, 0]
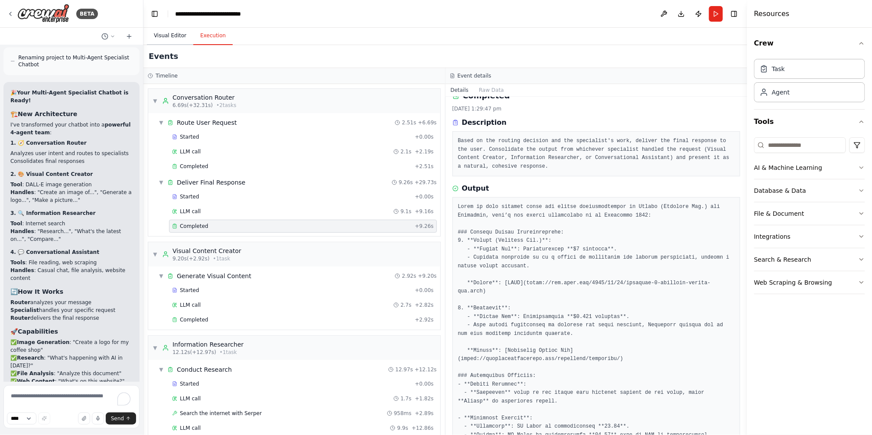
click at [180, 36] on button "Visual Editor" at bounding box center [170, 36] width 46 height 18
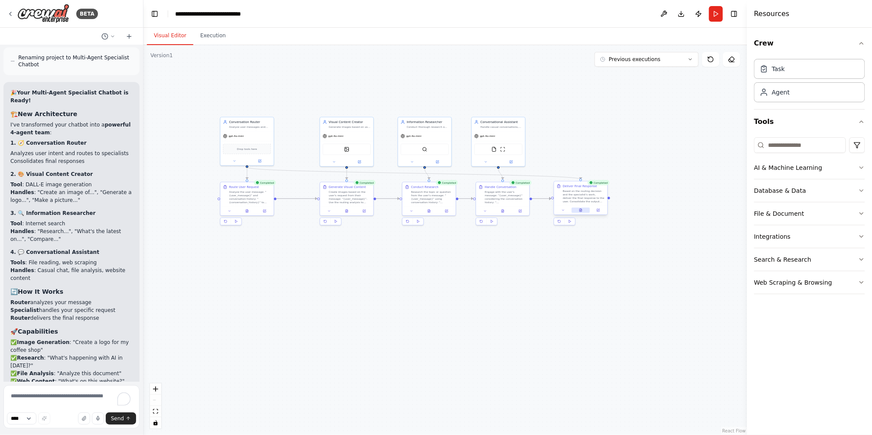
click at [583, 212] on button at bounding box center [581, 210] width 18 height 5
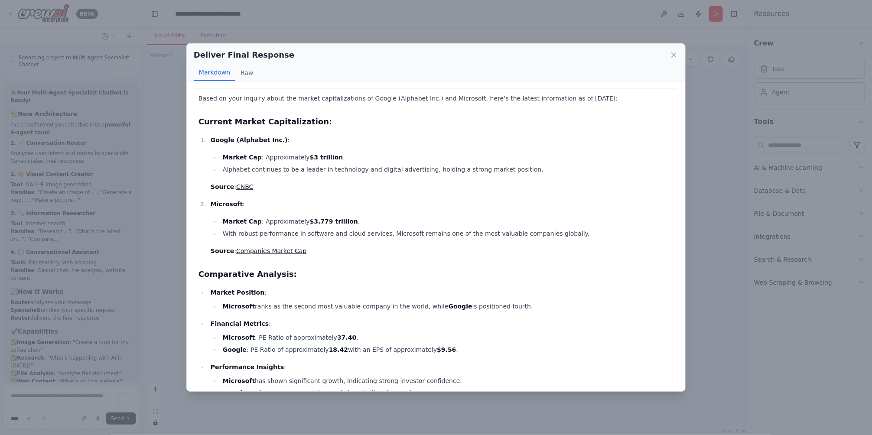
click at [654, 186] on p "Source : CNBC" at bounding box center [442, 187] width 463 height 10
click at [719, 152] on div "Deliver Final Response Markdown Raw Based on your inquiry about the market capi…" at bounding box center [436, 217] width 872 height 435
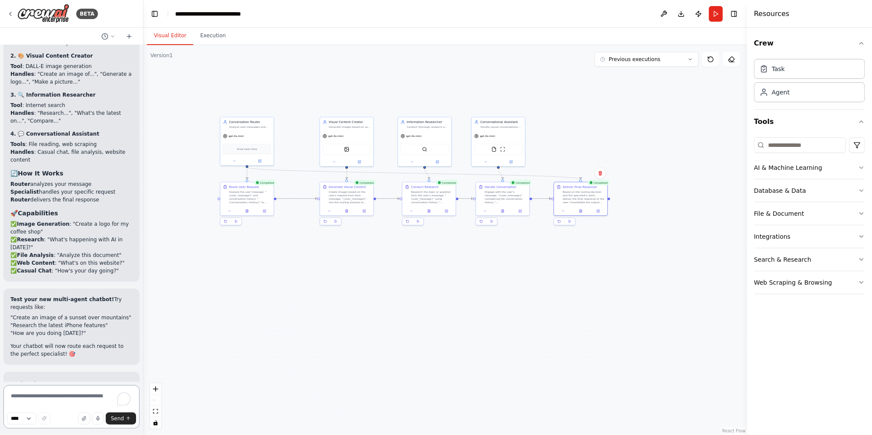
scroll to position [5377, 0]
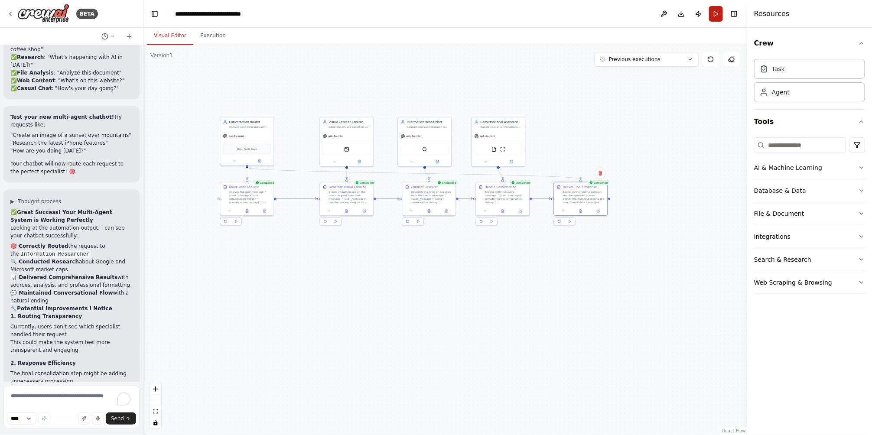
click at [715, 16] on button "Run" at bounding box center [716, 14] width 14 height 16
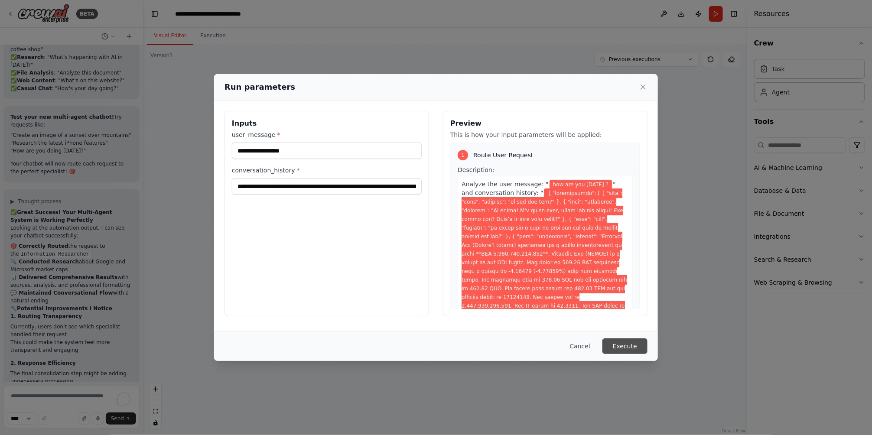
click at [629, 345] on button "Execute" at bounding box center [625, 347] width 45 height 16
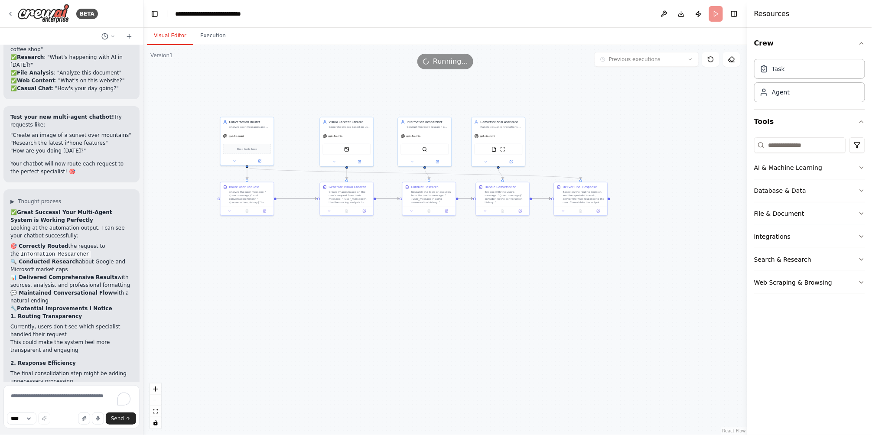
click at [165, 38] on button "Visual Editor" at bounding box center [170, 36] width 46 height 18
click at [256, 160] on button at bounding box center [260, 160] width 25 height 5
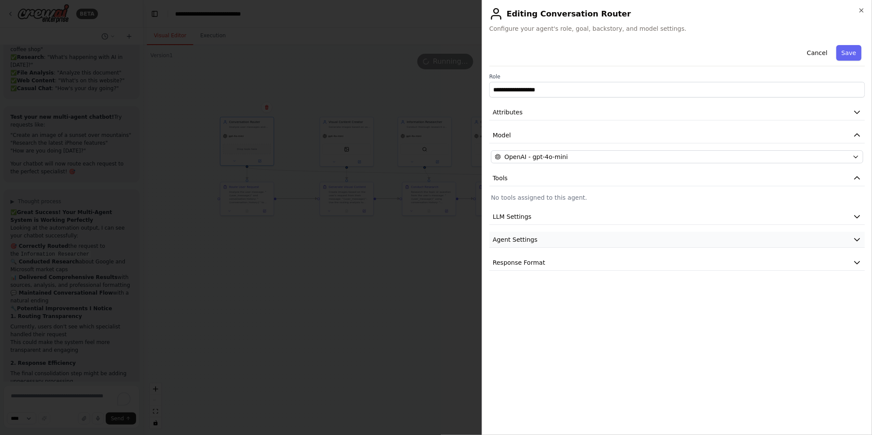
click at [537, 241] on button "Agent Settings" at bounding box center [677, 240] width 376 height 16
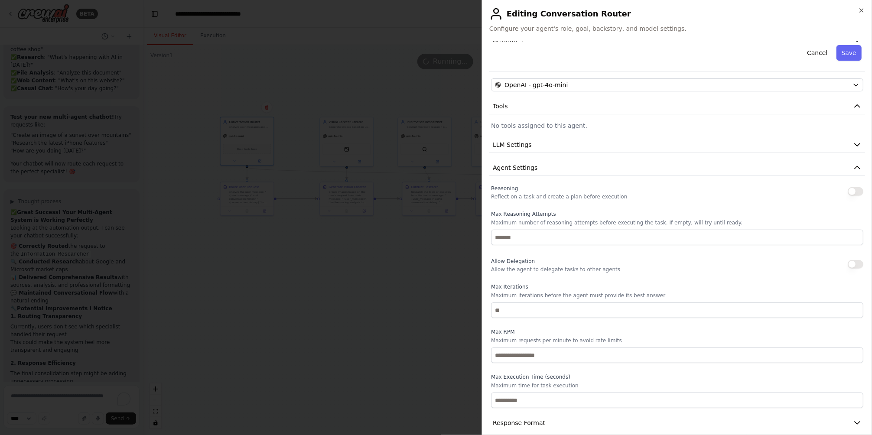
scroll to position [81, 0]
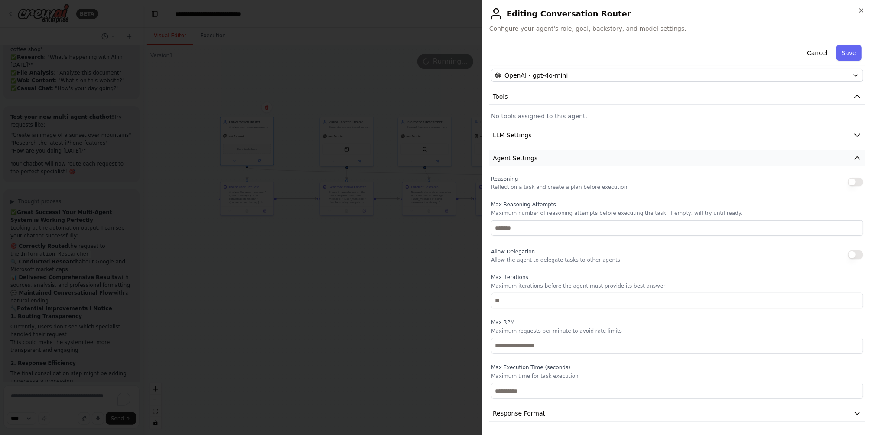
click at [577, 160] on button "Agent Settings" at bounding box center [677, 158] width 376 height 16
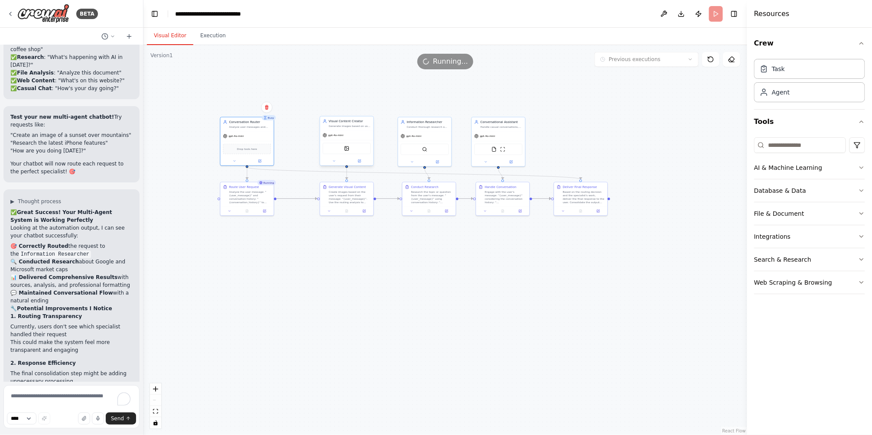
click at [363, 163] on div at bounding box center [346, 161] width 53 height 9
click at [362, 162] on button at bounding box center [359, 161] width 25 height 5
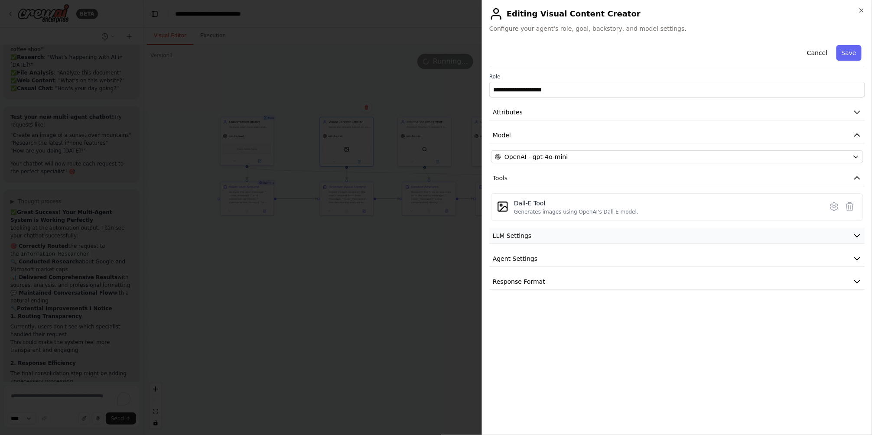
click at [648, 241] on button "LLM Settings" at bounding box center [677, 236] width 376 height 16
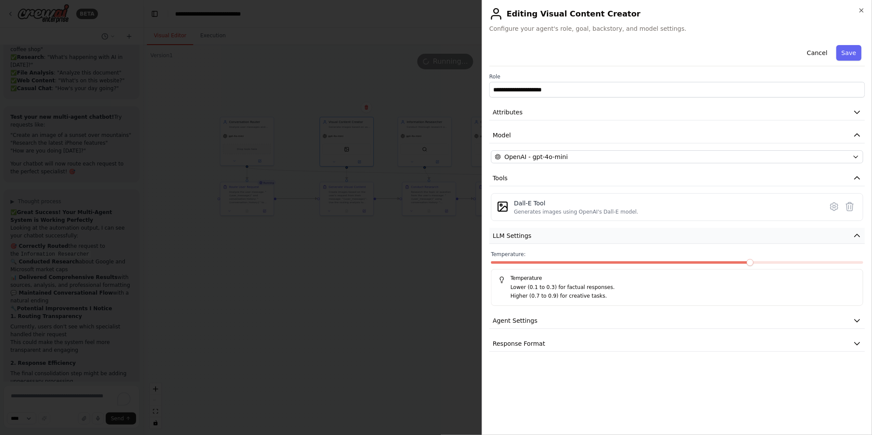
click at [648, 241] on button "LLM Settings" at bounding box center [677, 236] width 376 height 16
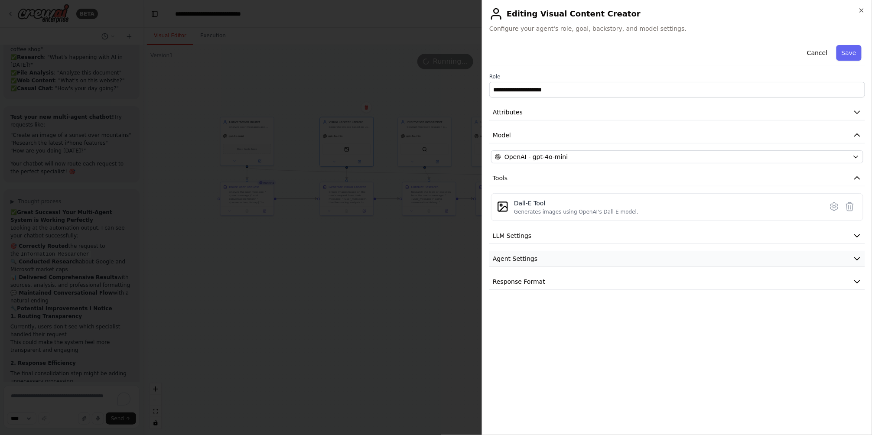
click at [625, 262] on button "Agent Settings" at bounding box center [677, 259] width 376 height 16
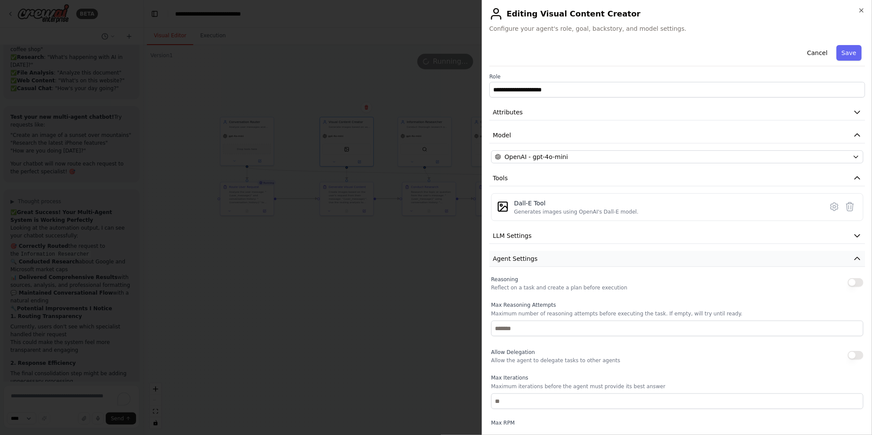
scroll to position [101, 0]
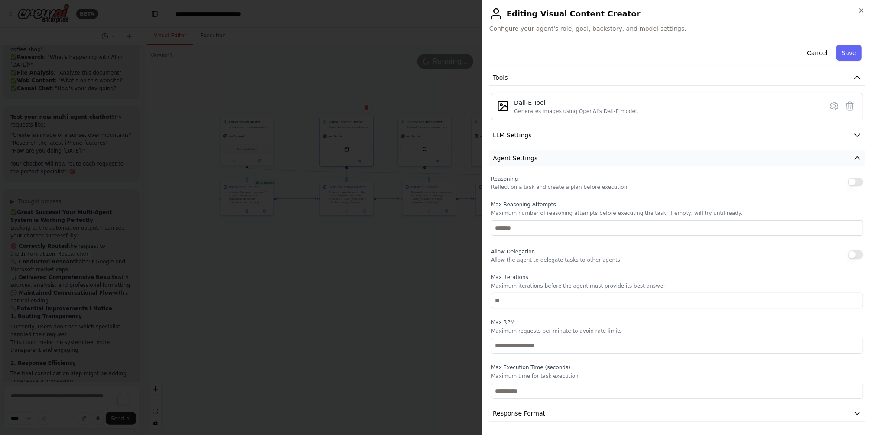
click at [601, 161] on button "Agent Settings" at bounding box center [677, 158] width 376 height 16
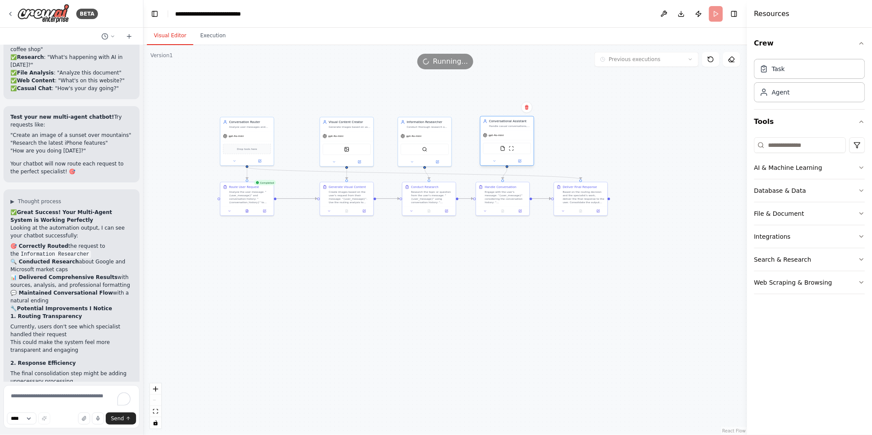
drag, startPoint x: 511, startPoint y: 130, endPoint x: 519, endPoint y: 129, distance: 7.9
click at [519, 129] on div "Conversational Assistant Handle casual conversations, general questions, file a…" at bounding box center [507, 141] width 54 height 50
click at [508, 196] on div "Engage with the user's message: "{user_message}" considering the conversation h…" at bounding box center [510, 196] width 42 height 14
click at [248, 212] on button at bounding box center [247, 210] width 18 height 5
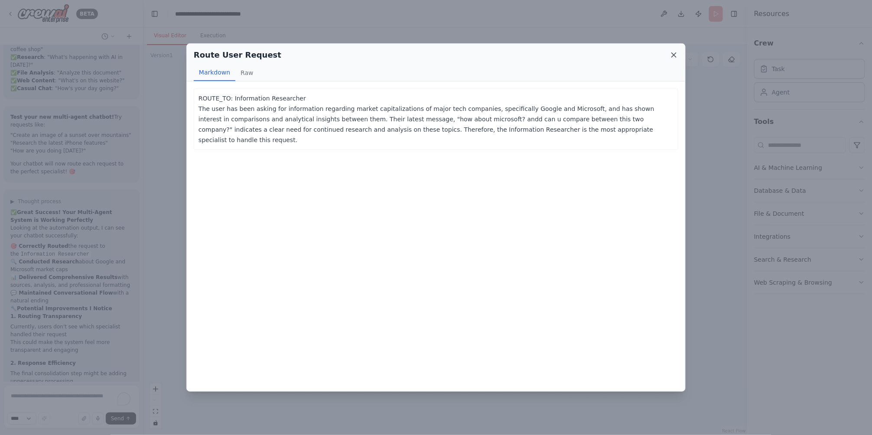
click at [675, 54] on icon at bounding box center [674, 55] width 4 height 4
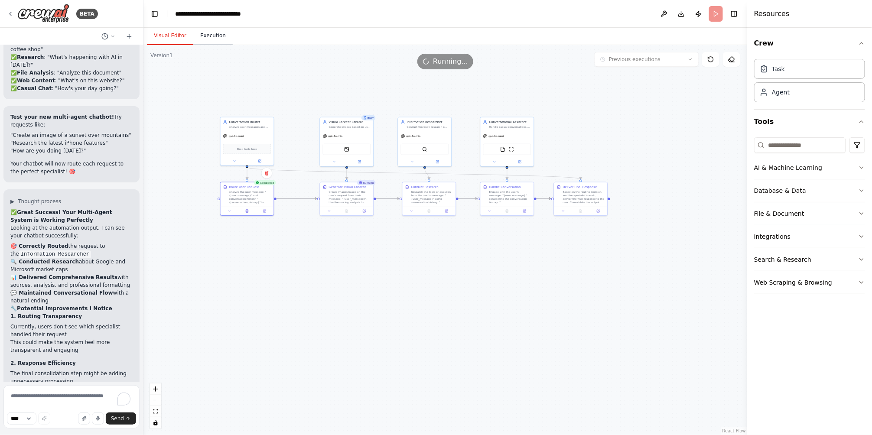
click at [212, 41] on button "Execution" at bounding box center [212, 36] width 39 height 18
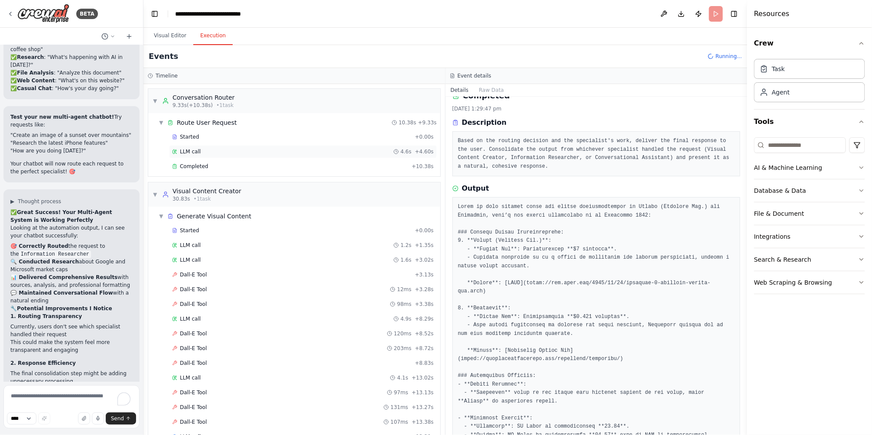
click at [197, 152] on span "LLM call" at bounding box center [190, 151] width 21 height 7
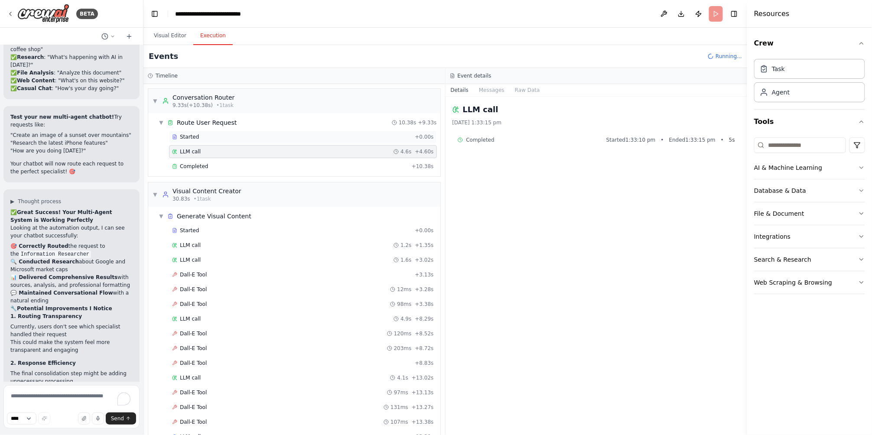
click at [206, 135] on div "Started" at bounding box center [291, 137] width 239 height 7
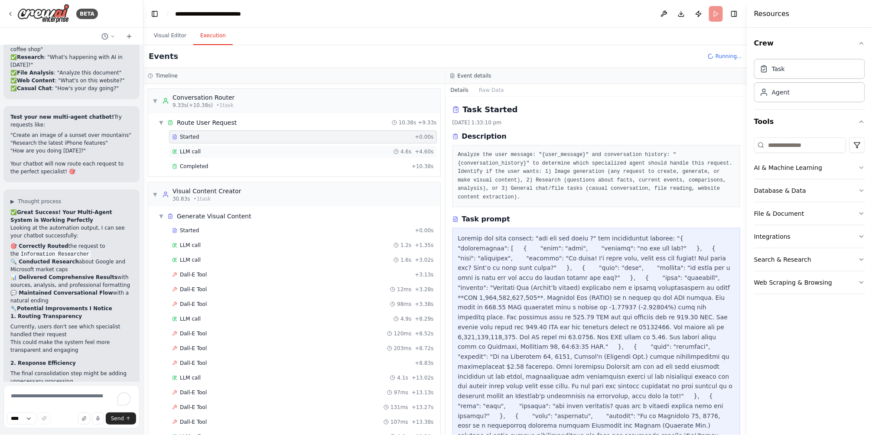
click at [267, 147] on div "LLM call 4.6s + 4.60s" at bounding box center [303, 151] width 268 height 13
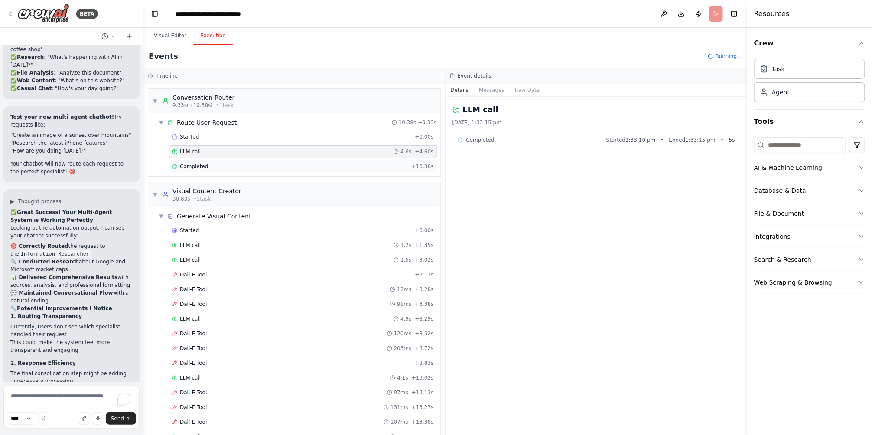
click at [265, 161] on div "Completed + 10.38s" at bounding box center [303, 166] width 268 height 13
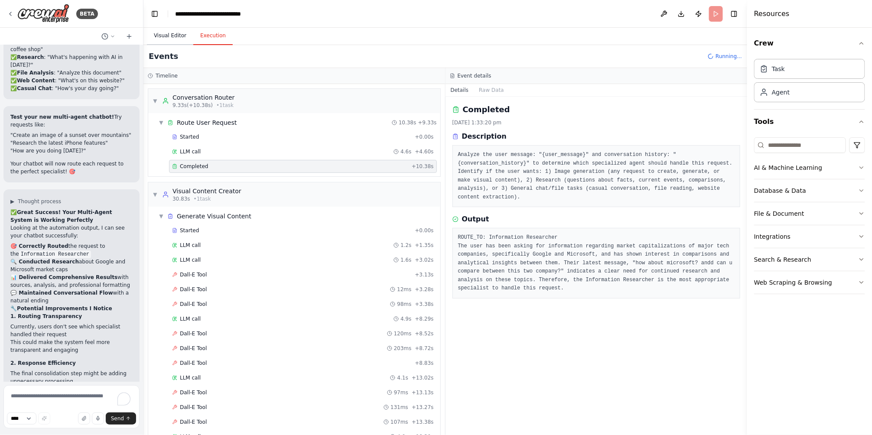
click at [167, 41] on button "Visual Editor" at bounding box center [170, 36] width 46 height 18
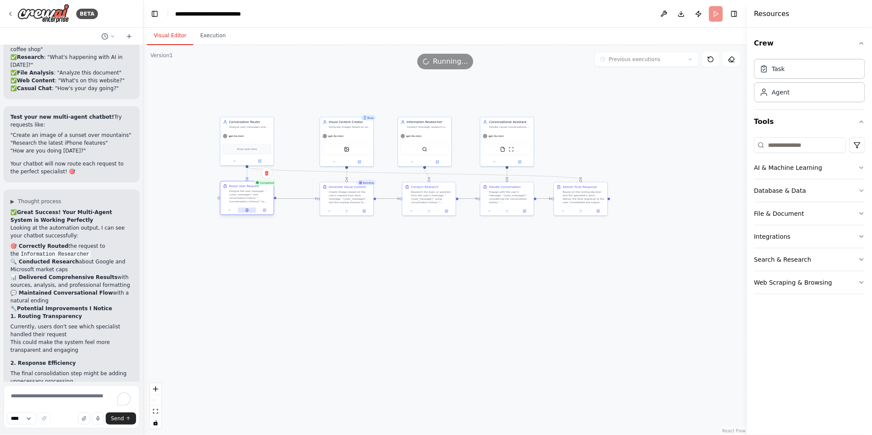
click at [248, 210] on icon at bounding box center [246, 209] width 3 height 3
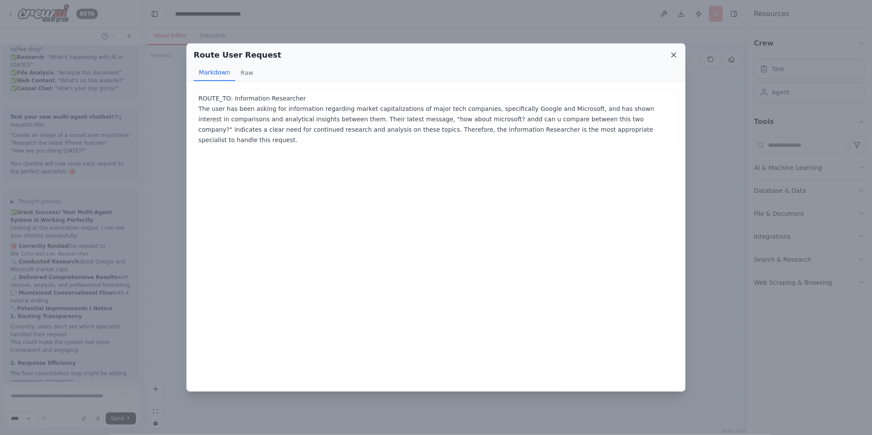
click at [674, 57] on icon at bounding box center [674, 55] width 9 height 9
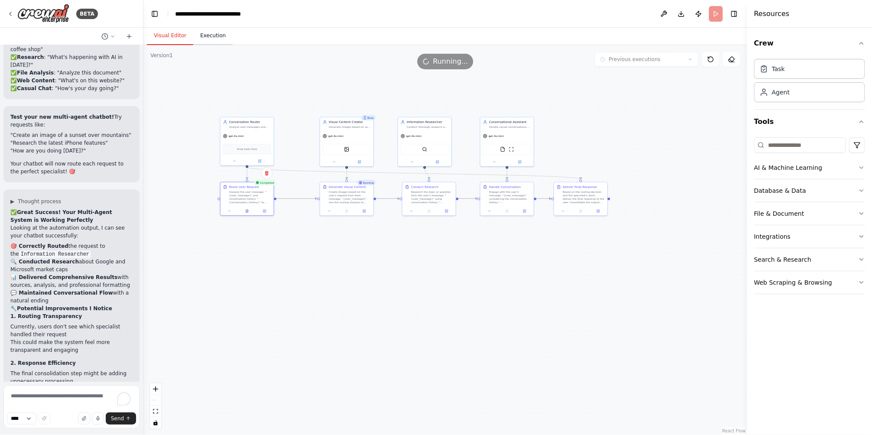
click at [213, 36] on button "Execution" at bounding box center [212, 36] width 39 height 18
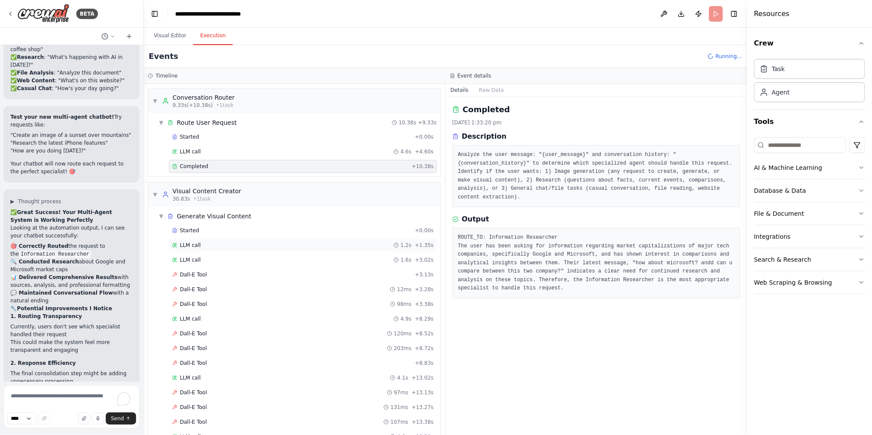
click at [212, 251] on div "LLM call 1.2s + 1.35s" at bounding box center [303, 245] width 268 height 13
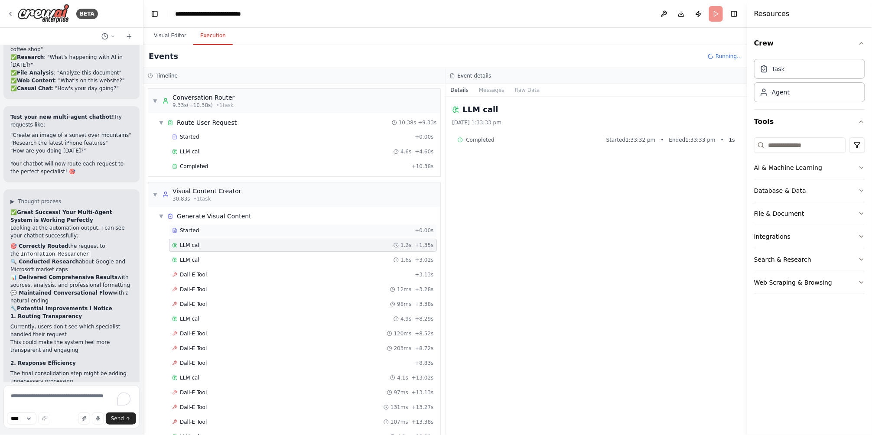
click at [214, 235] on div "Started + 0.00s" at bounding box center [303, 230] width 268 height 13
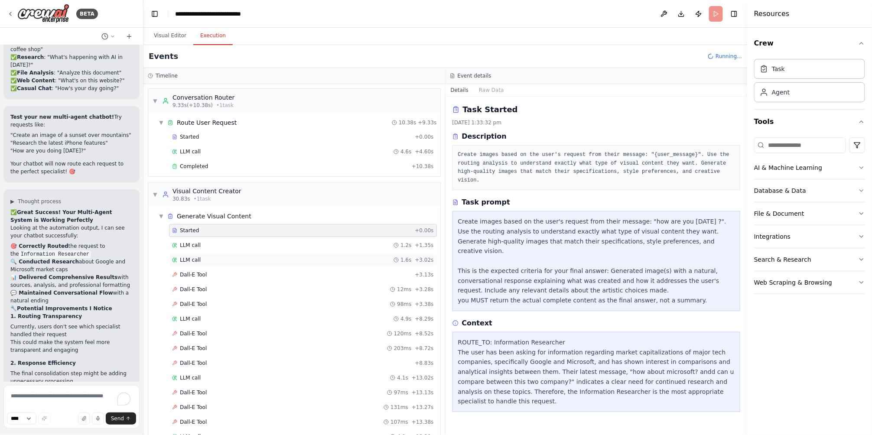
click at [207, 254] on div "LLM call 1.6s + 3.02s" at bounding box center [303, 260] width 268 height 13
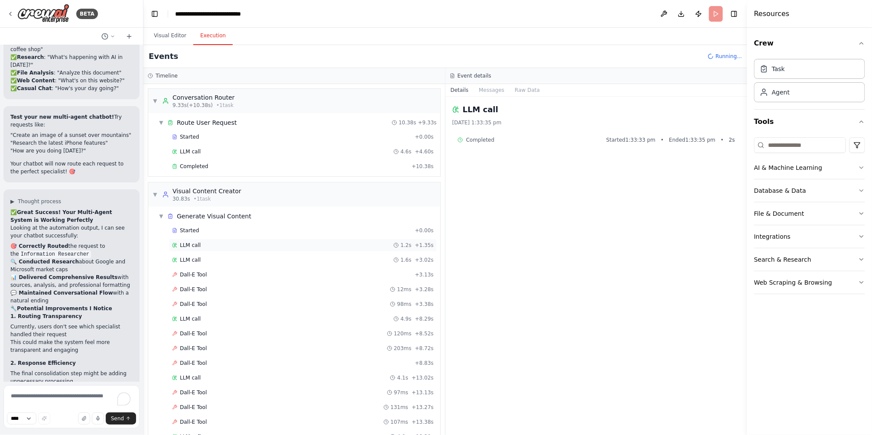
click at [210, 249] on div "LLM call 1.2s + 1.35s" at bounding box center [303, 245] width 268 height 13
click at [211, 256] on div "LLM call 1.6s + 3.02s" at bounding box center [303, 260] width 268 height 13
click at [205, 280] on div "Dall-E Tool + 3.13s" at bounding box center [303, 274] width 268 height 13
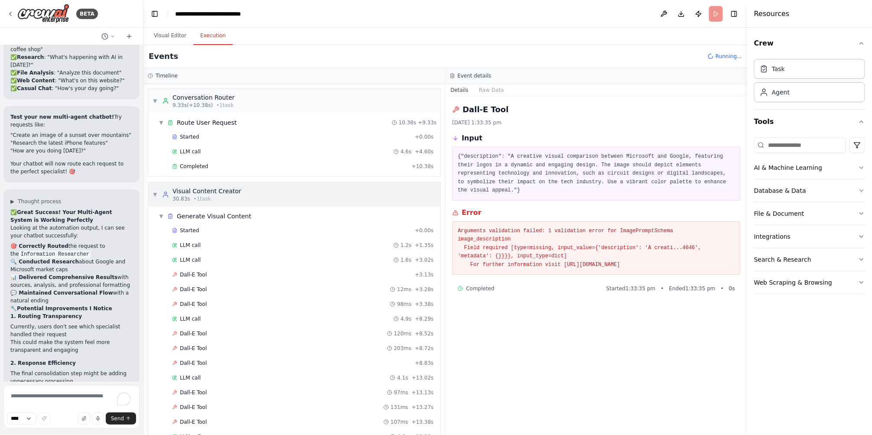
click at [187, 190] on div "Visual Content Creator" at bounding box center [207, 191] width 69 height 9
click at [171, 31] on button "Visual Editor" at bounding box center [170, 36] width 46 height 18
